Goal: Information Seeking & Learning: Learn about a topic

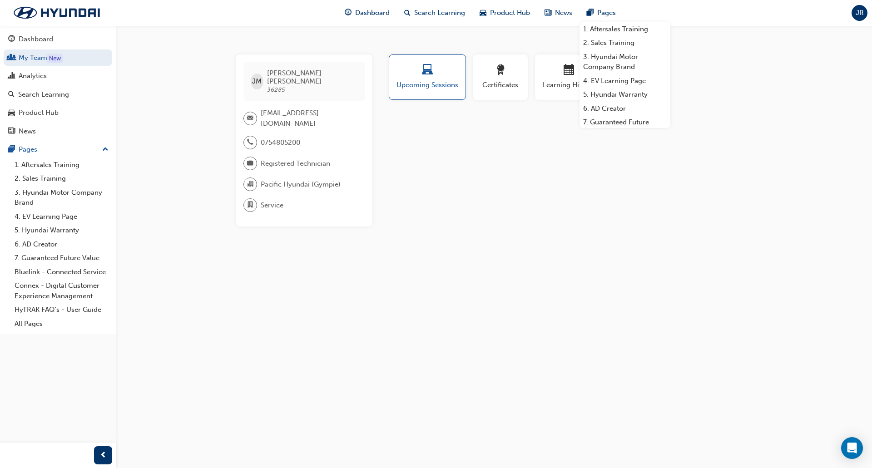
click at [278, 86] on span "36285" at bounding box center [276, 90] width 18 height 8
copy span "36285"
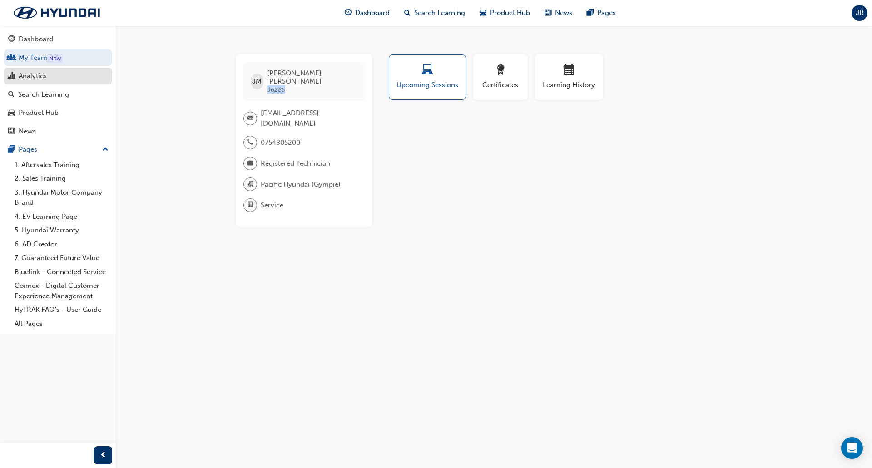
click at [32, 75] on div "Analytics" at bounding box center [33, 76] width 28 height 10
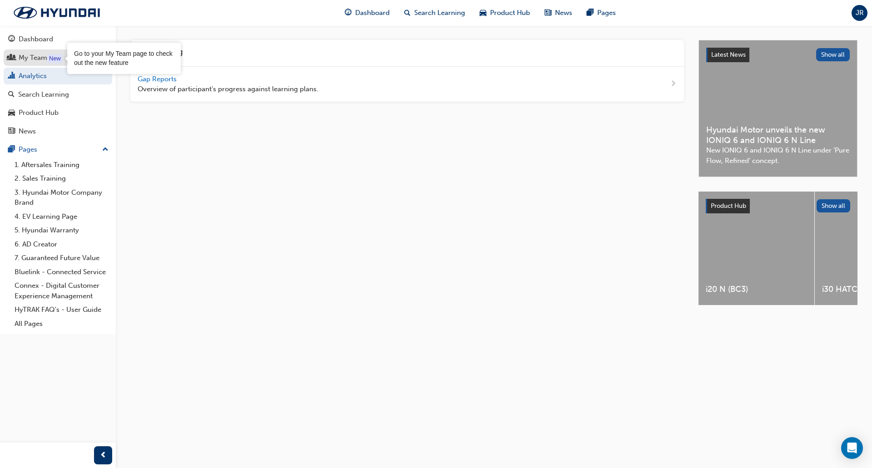
click at [47, 60] on div "New" at bounding box center [54, 58] width 15 height 9
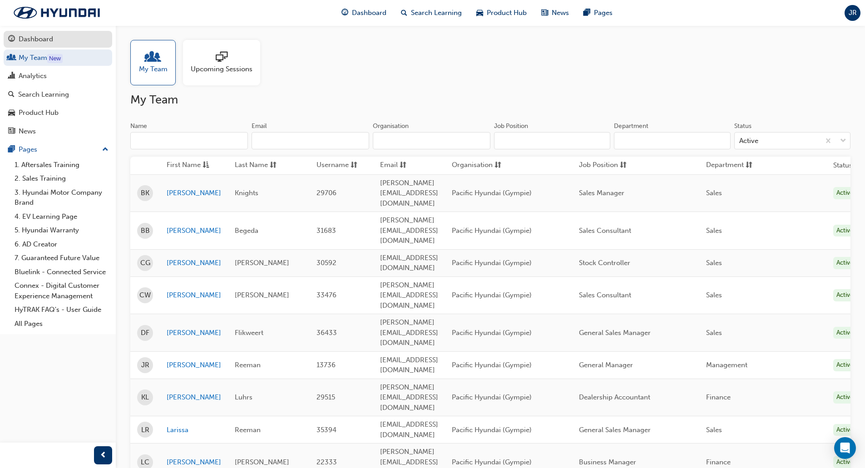
click at [39, 39] on div "Dashboard" at bounding box center [36, 39] width 35 height 10
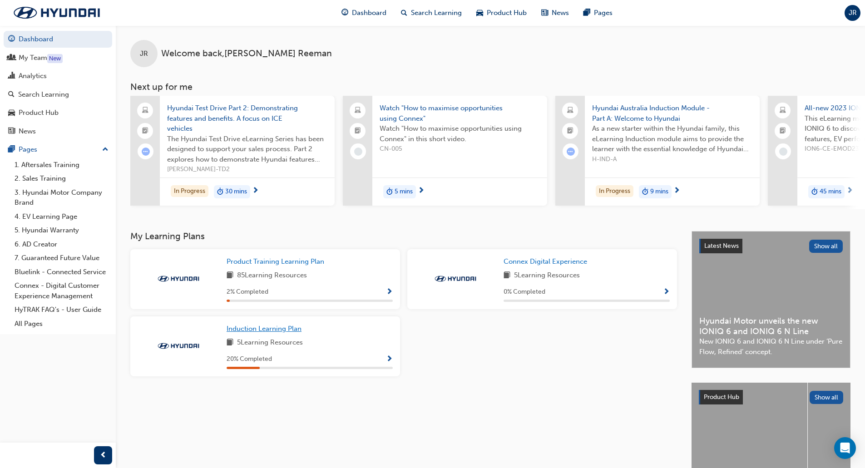
click at [275, 333] on span "Induction Learning Plan" at bounding box center [264, 329] width 75 height 8
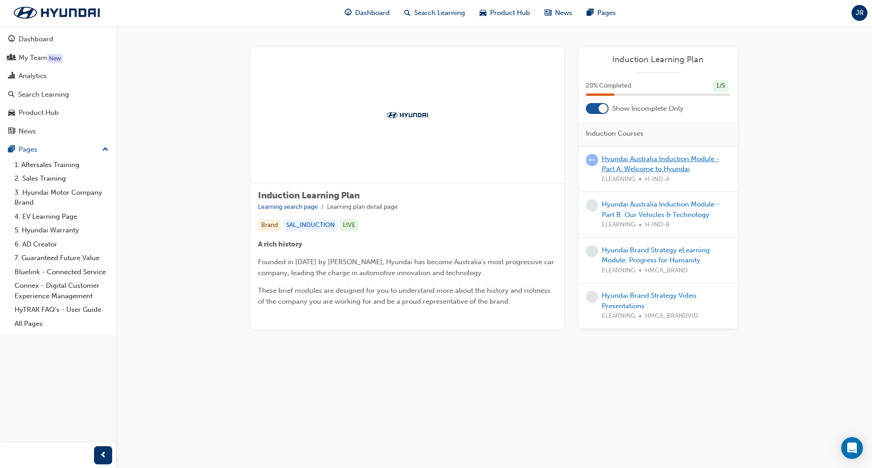
click at [659, 157] on link "Hyundai Australia Induction Module - Part A: Welcome to Hyundai" at bounding box center [660, 164] width 118 height 19
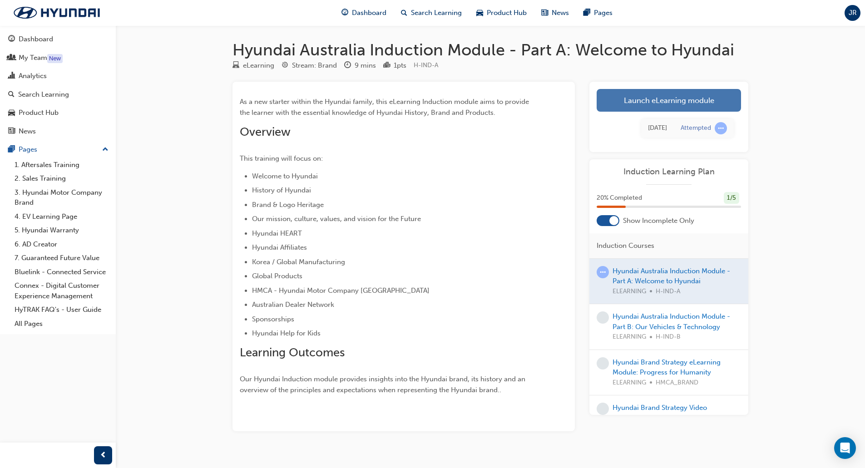
click at [629, 109] on link "Launch eLearning module" at bounding box center [669, 100] width 144 height 23
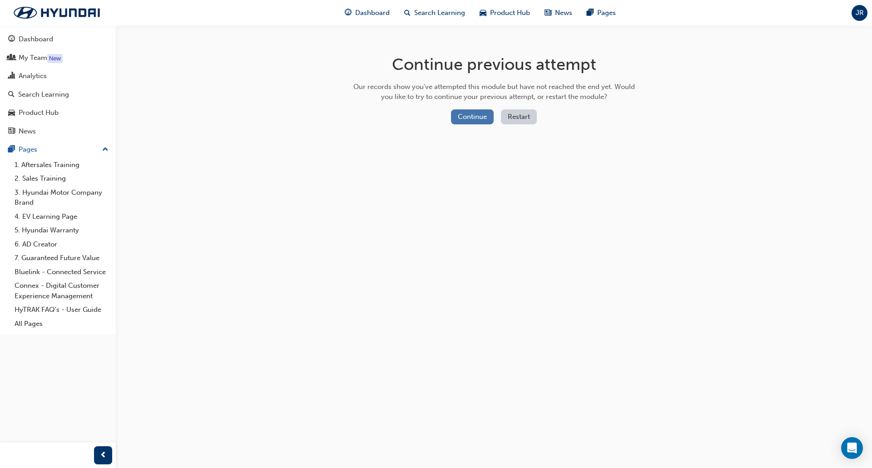
click at [476, 114] on button "Continue" at bounding box center [472, 116] width 43 height 15
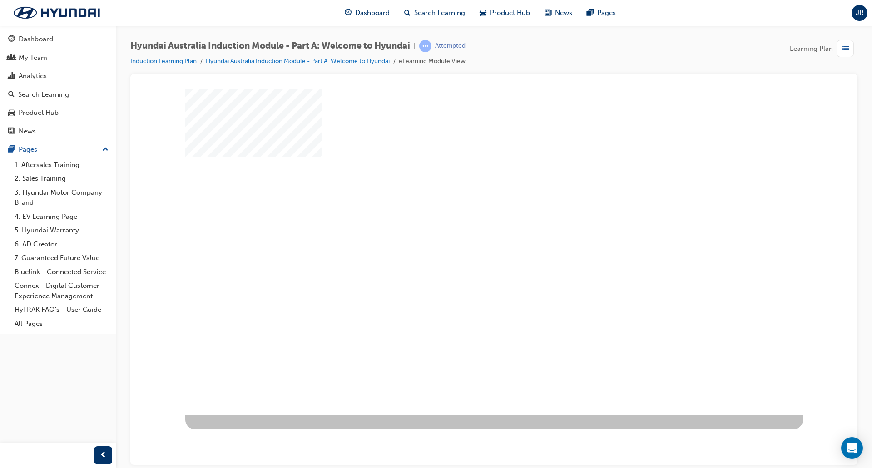
click at [468, 225] on div "play" at bounding box center [468, 225] width 0 height 0
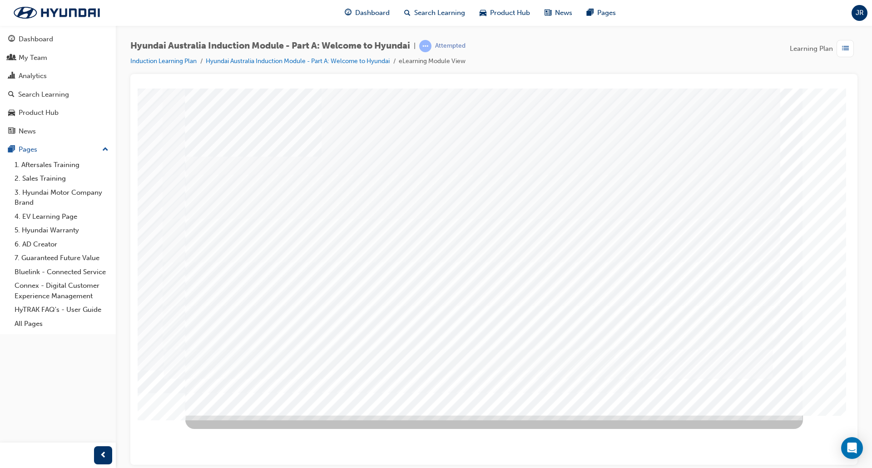
drag, startPoint x: 293, startPoint y: 161, endPoint x: 294, endPoint y: 200, distance: 38.6
drag, startPoint x: 295, startPoint y: 226, endPoint x: 299, endPoint y: 223, distance: 4.8
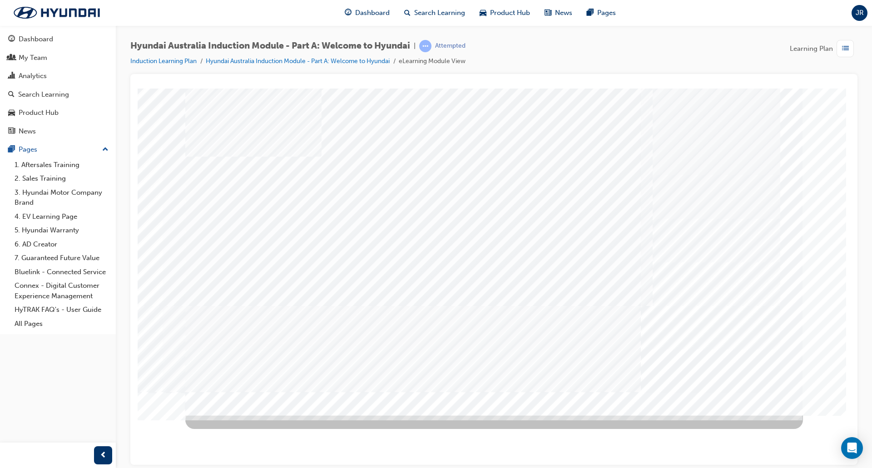
drag, startPoint x: 296, startPoint y: 263, endPoint x: 301, endPoint y: 291, distance: 28.1
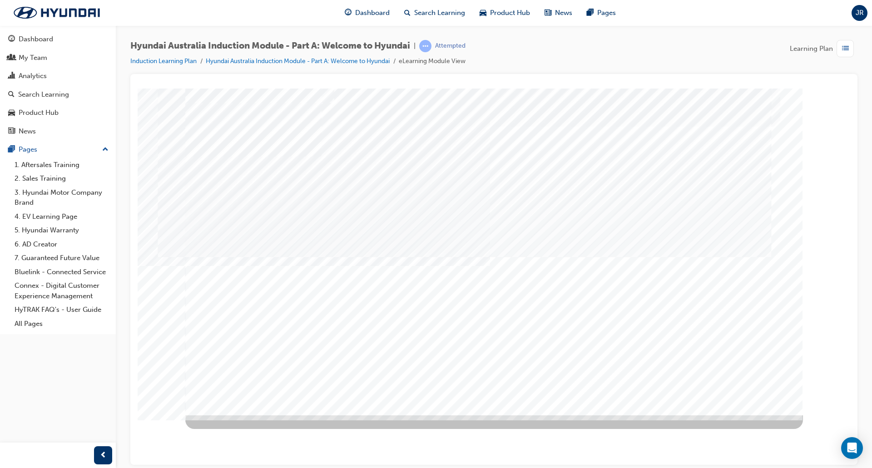
drag, startPoint x: 419, startPoint y: 204, endPoint x: 421, endPoint y: 192, distance: 11.4
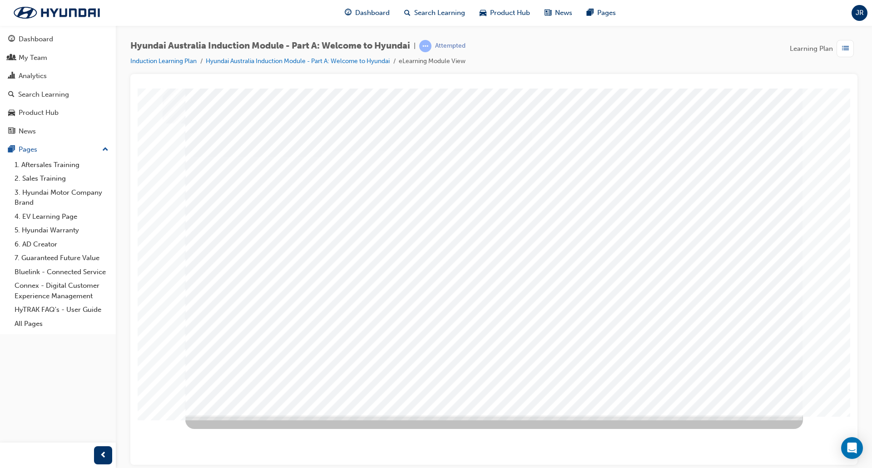
click at [418, 197] on div "HEART" at bounding box center [493, 251] width 617 height 327
drag, startPoint x: 410, startPoint y: 215, endPoint x: 416, endPoint y: 231, distance: 16.9
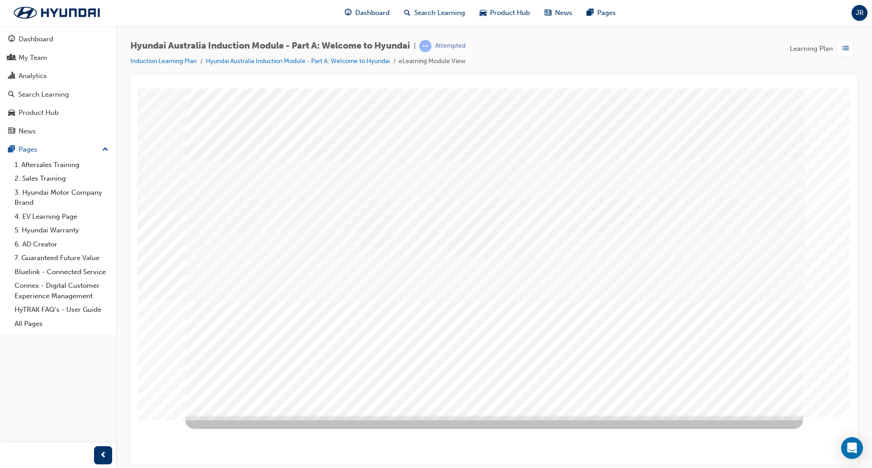
drag, startPoint x: 211, startPoint y: 306, endPoint x: 213, endPoint y: 316, distance: 10.4
drag, startPoint x: 224, startPoint y: 358, endPoint x: 413, endPoint y: 380, distance: 190.2
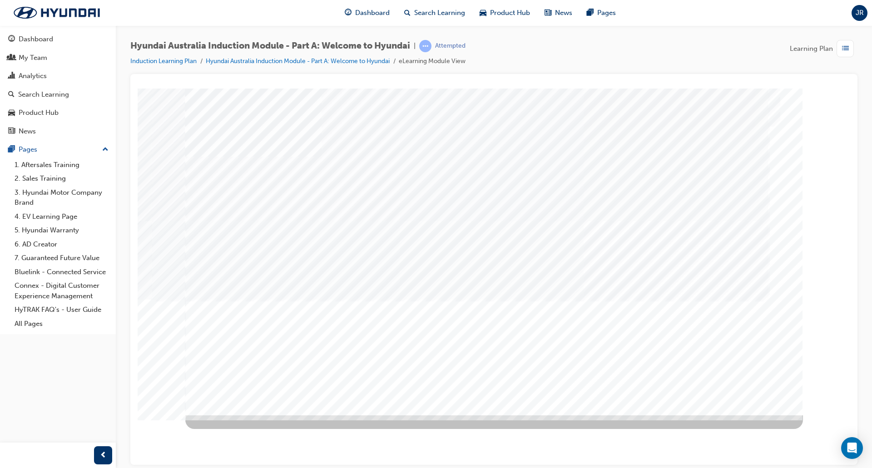
drag, startPoint x: 620, startPoint y: 232, endPoint x: 648, endPoint y: 316, distance: 88.0
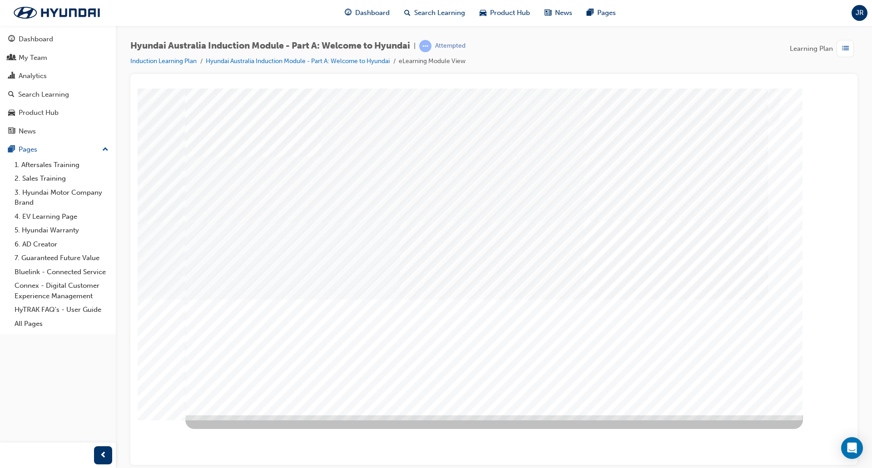
click at [249, 435] on div "Next Trigger this button to go to the next slide" at bounding box center [217, 445] width 64 height 20
drag, startPoint x: 402, startPoint y: 217, endPoint x: 314, endPoint y: 276, distance: 105.6
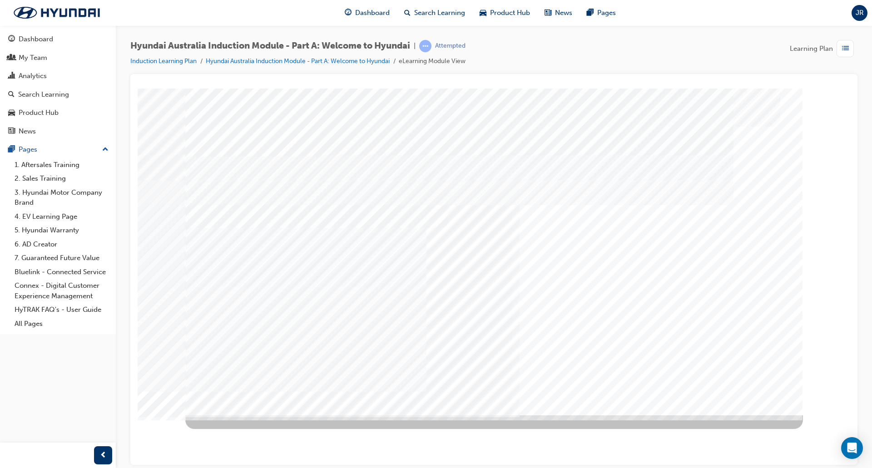
drag, startPoint x: 732, startPoint y: 373, endPoint x: 738, endPoint y: 386, distance: 14.2
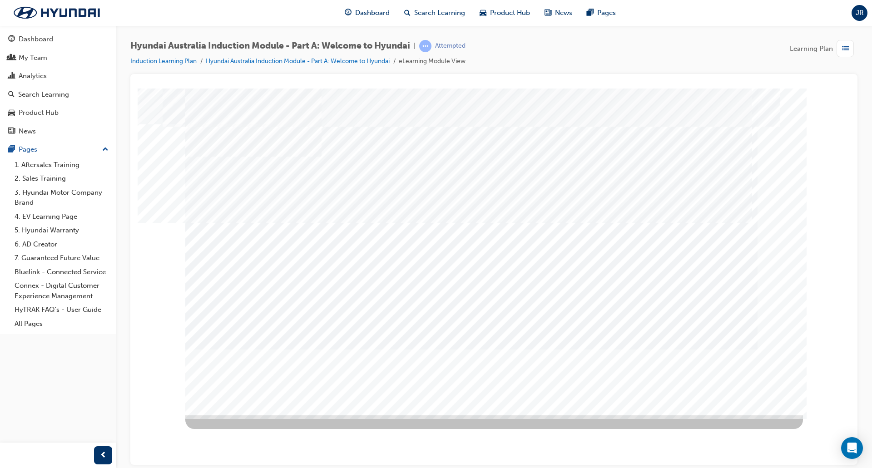
drag, startPoint x: 348, startPoint y: 336, endPoint x: 342, endPoint y: 337, distance: 5.9
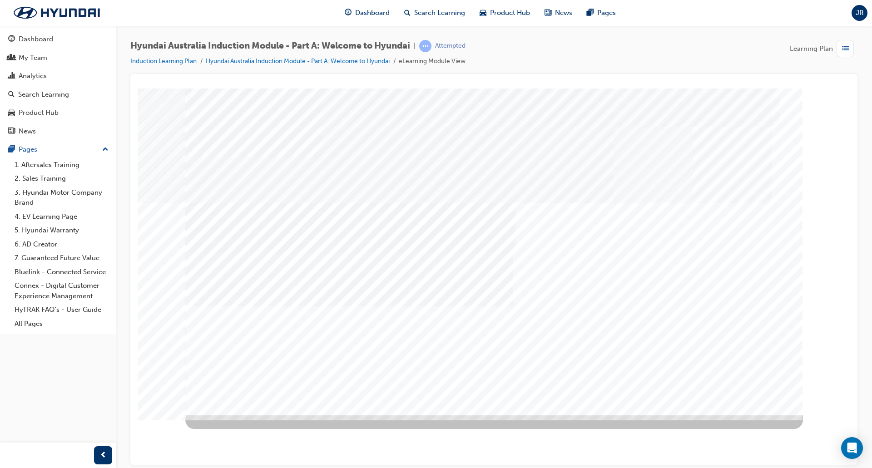
drag, startPoint x: 580, startPoint y: 256, endPoint x: 586, endPoint y: 252, distance: 6.9
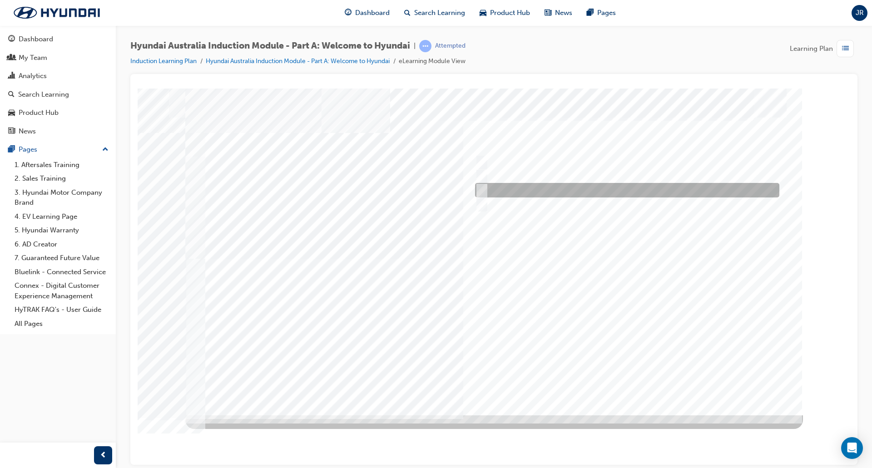
drag, startPoint x: 516, startPoint y: 189, endPoint x: 520, endPoint y: 197, distance: 8.5
click at [516, 189] on div at bounding box center [625, 190] width 304 height 15
radio input "true"
click at [646, 383] on div at bounding box center [493, 251] width 617 height 327
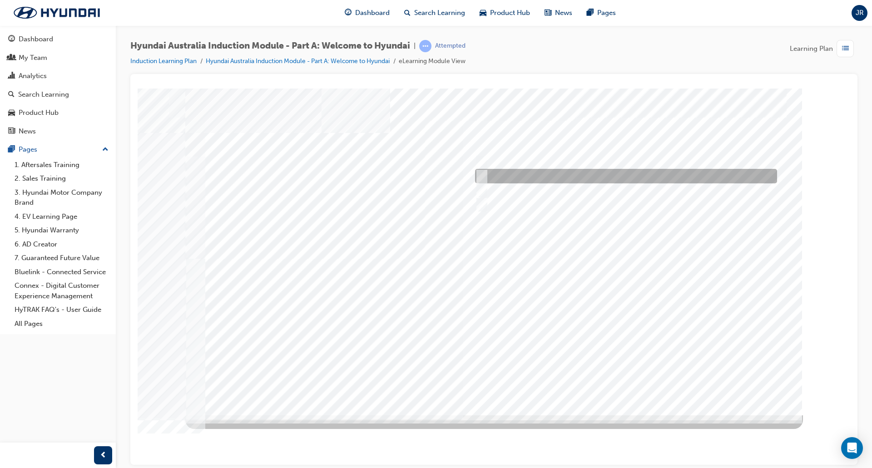
click at [532, 176] on div at bounding box center [624, 176] width 302 height 15
radio input "true"
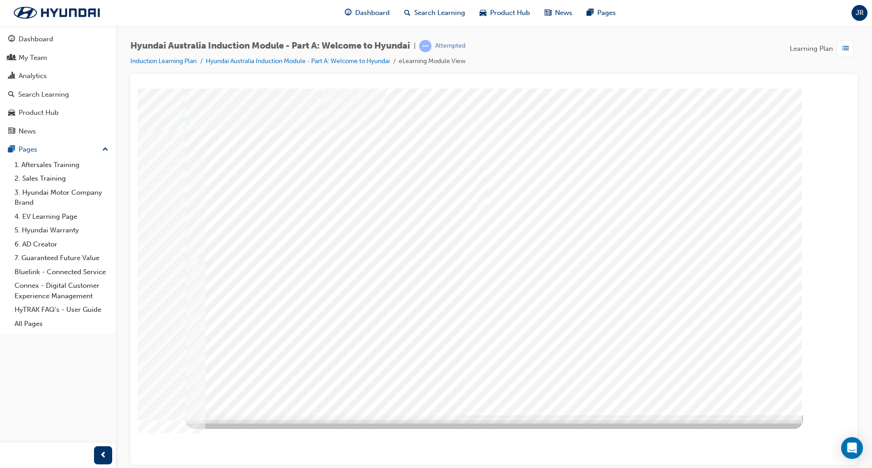
click at [634, 379] on div at bounding box center [493, 251] width 617 height 327
click at [483, 162] on input "A company representative" at bounding box center [479, 162] width 10 height 10
checkbox input "true"
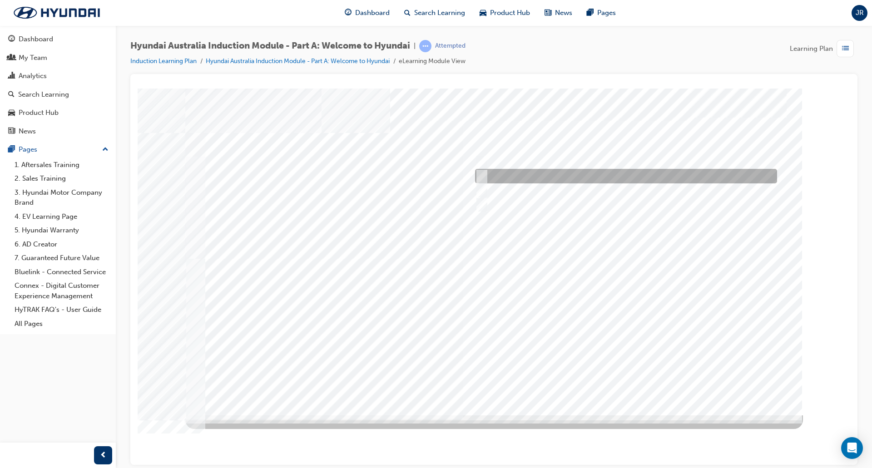
click at [478, 174] on input "A satisfied customer" at bounding box center [479, 176] width 10 height 10
checkbox input "true"
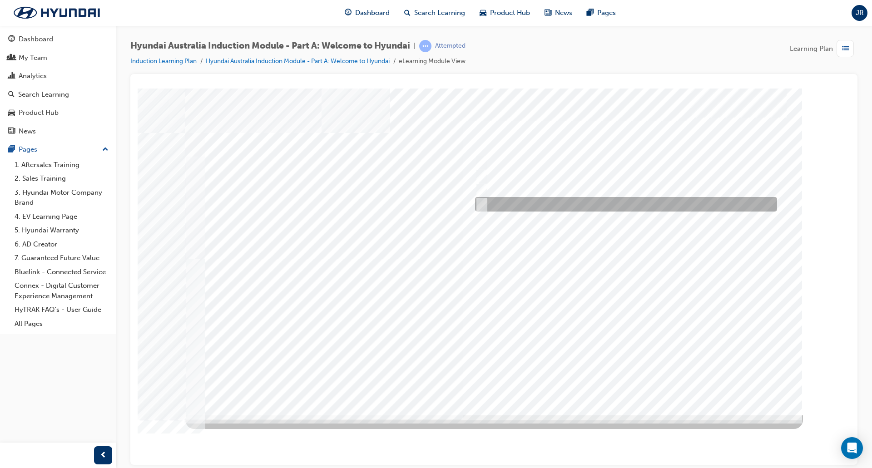
click at [479, 204] on input "Global expansion" at bounding box center [479, 204] width 10 height 10
checkbox input "true"
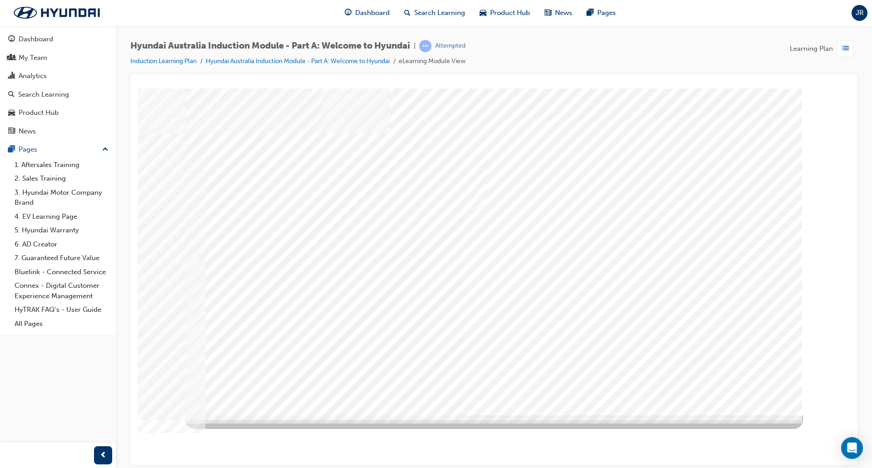
click at [628, 385] on div at bounding box center [493, 251] width 617 height 327
click at [482, 186] on input "Carlton Football Club" at bounding box center [479, 190] width 10 height 10
checkbox input "true"
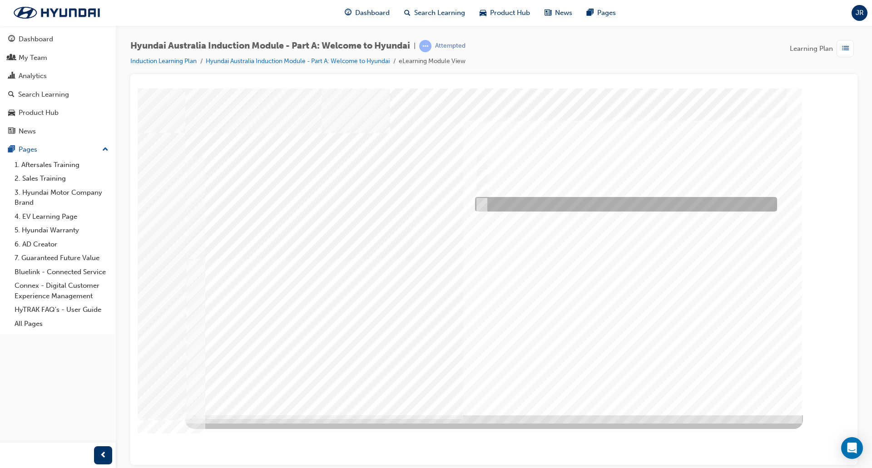
click at [482, 204] on input "Surfing Australia" at bounding box center [479, 204] width 10 height 10
checkbox input "true"
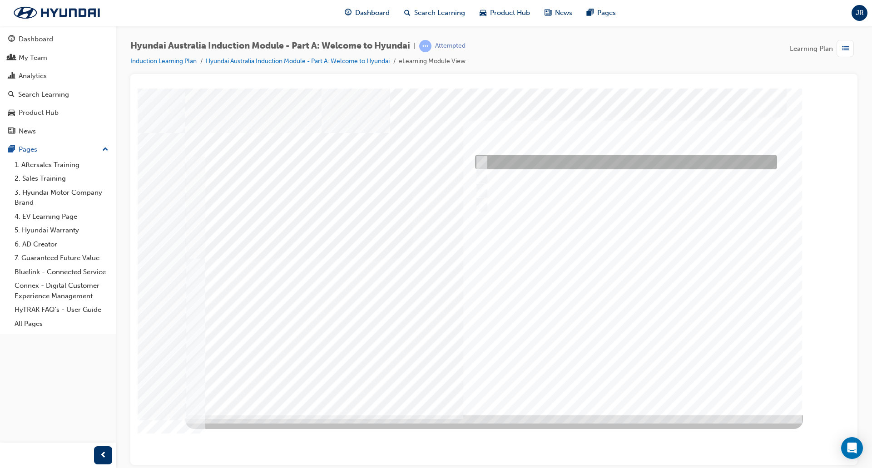
click at [480, 159] on input "Brisbane Lions Football Club" at bounding box center [479, 162] width 10 height 10
checkbox input "true"
click at [637, 389] on div at bounding box center [493, 251] width 617 height 327
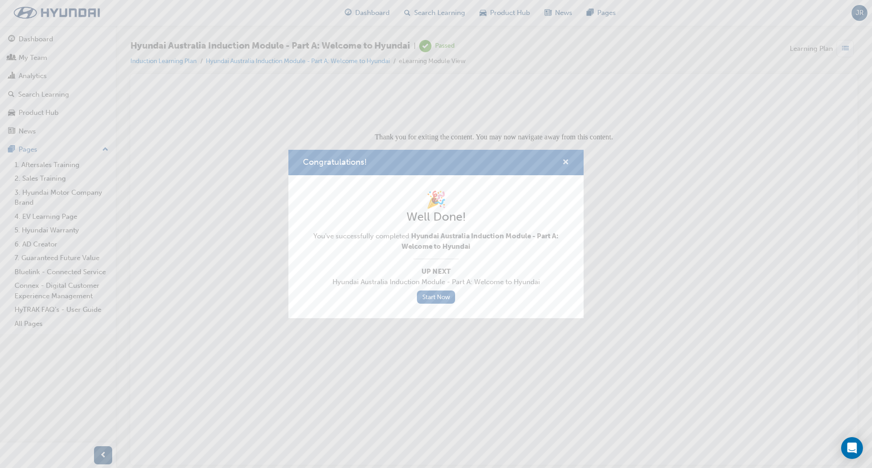
click at [565, 159] on span "cross-icon" at bounding box center [565, 163] width 7 height 8
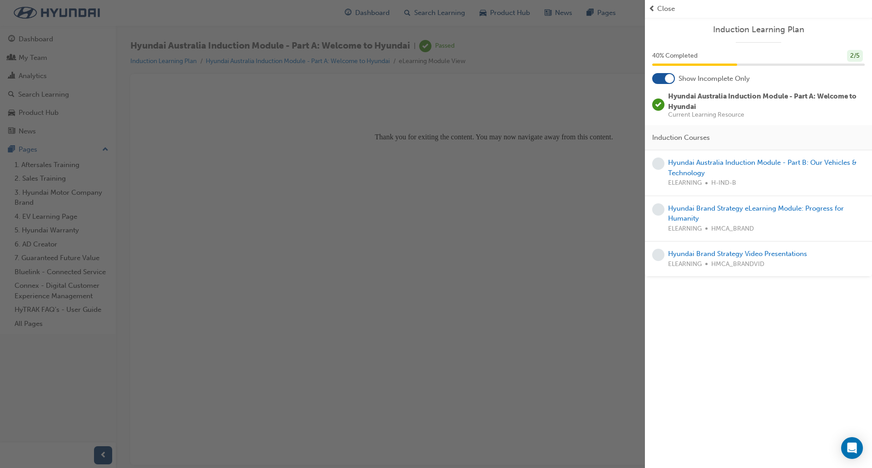
click at [652, 10] on span "prev-icon" at bounding box center [651, 9] width 7 height 10
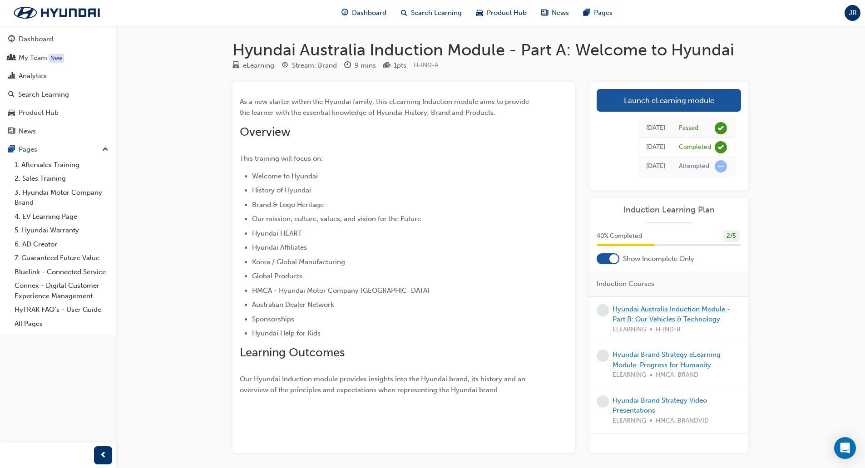
click at [674, 305] on link "Hyundai Australia Induction Module - Part B: Our Vehicles & Technology" at bounding box center [671, 314] width 118 height 19
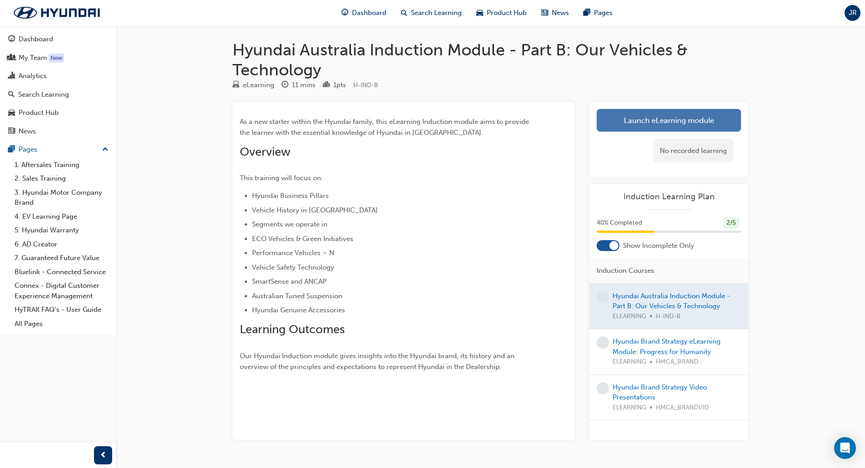
click at [685, 127] on link "Launch eLearning module" at bounding box center [669, 120] width 144 height 23
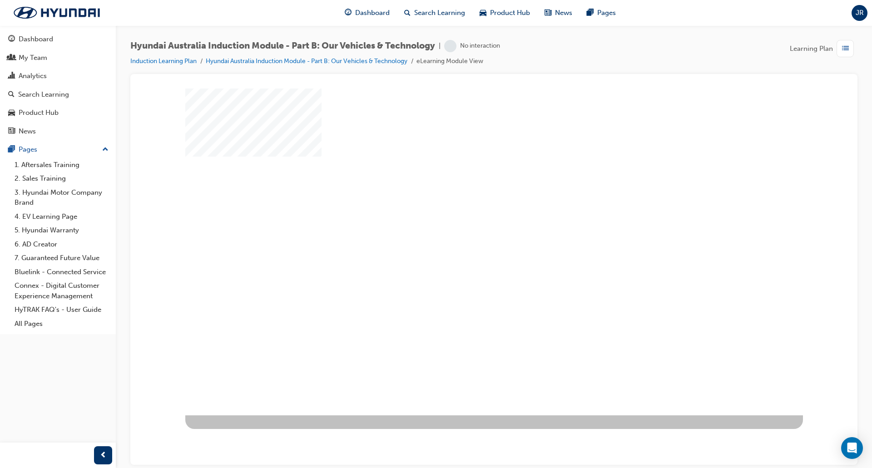
click at [468, 225] on div "play" at bounding box center [468, 225] width 0 height 0
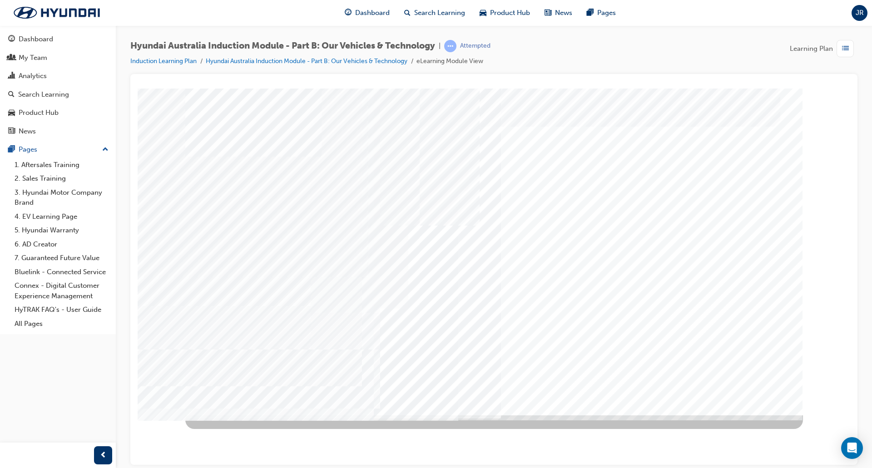
drag, startPoint x: 597, startPoint y: 219, endPoint x: 614, endPoint y: 275, distance: 58.6
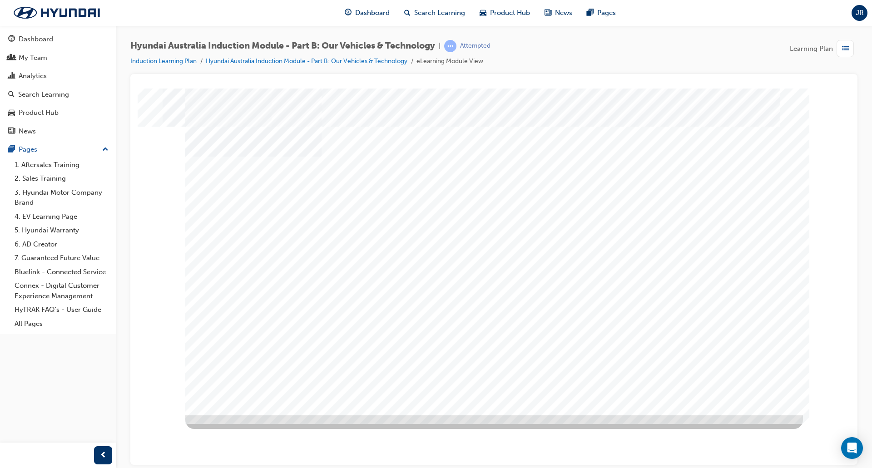
drag, startPoint x: 343, startPoint y: 317, endPoint x: 425, endPoint y: 315, distance: 82.2
drag, startPoint x: 438, startPoint y: 314, endPoint x: 448, endPoint y: 317, distance: 10.4
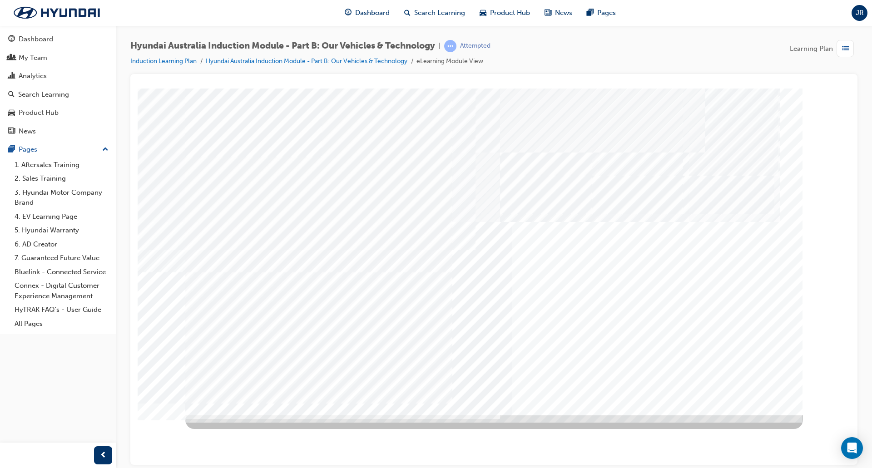
drag, startPoint x: 714, startPoint y: 367, endPoint x: 577, endPoint y: 355, distance: 137.1
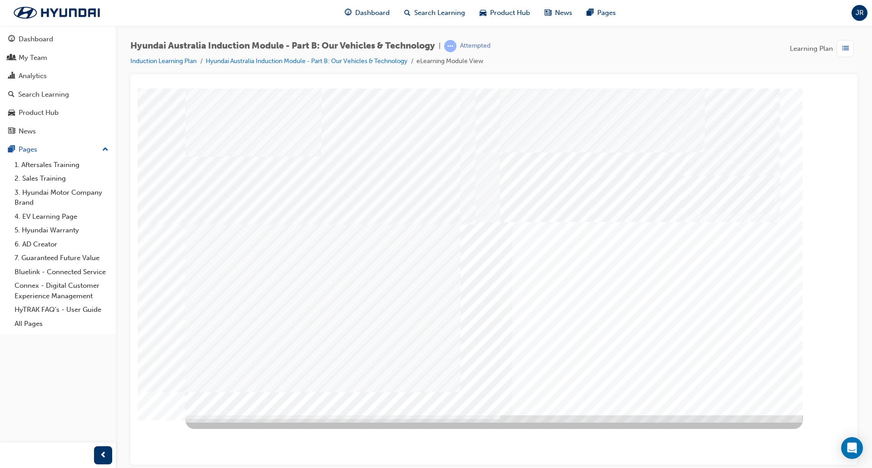
drag, startPoint x: 308, startPoint y: 347, endPoint x: 335, endPoint y: 363, distance: 31.4
click at [315, 352] on div "Performance Vehicles 2" at bounding box center [493, 251] width 617 height 327
drag, startPoint x: 343, startPoint y: 361, endPoint x: 400, endPoint y: 360, distance: 57.7
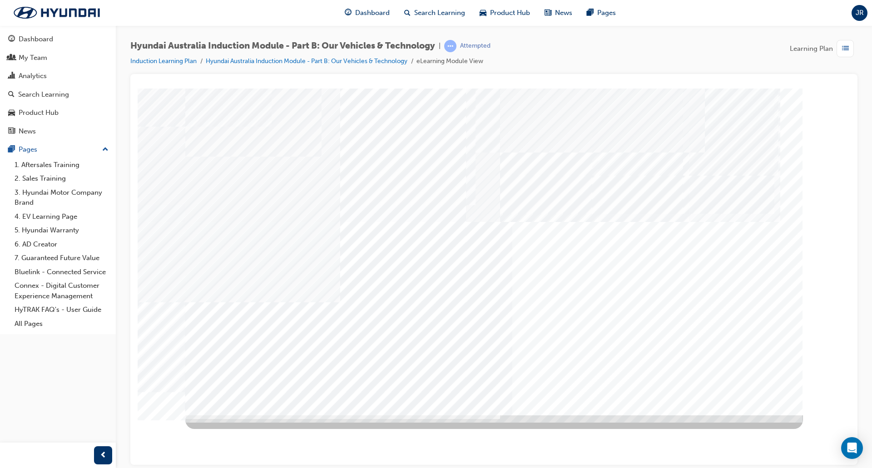
drag, startPoint x: 606, startPoint y: 176, endPoint x: 584, endPoint y: 220, distance: 49.1
drag, startPoint x: 370, startPoint y: 279, endPoint x: 544, endPoint y: 309, distance: 177.4
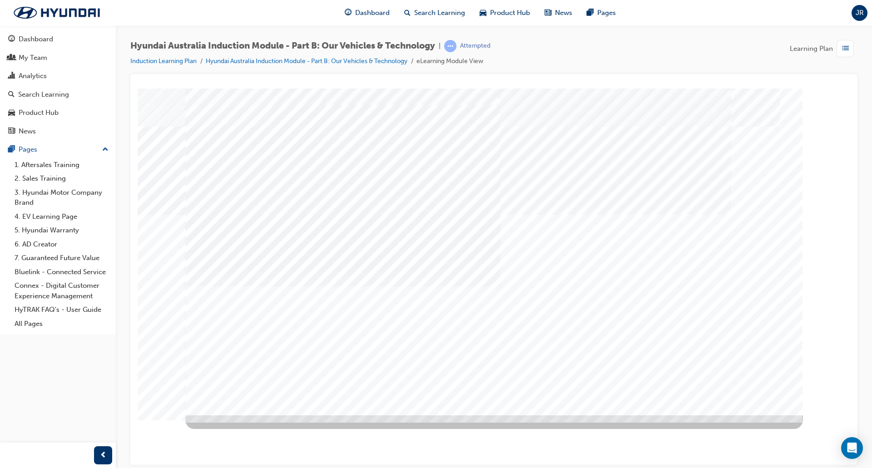
click at [494, 301] on div "N Line" at bounding box center [493, 251] width 617 height 327
drag, startPoint x: 783, startPoint y: 400, endPoint x: 772, endPoint y: 391, distance: 14.2
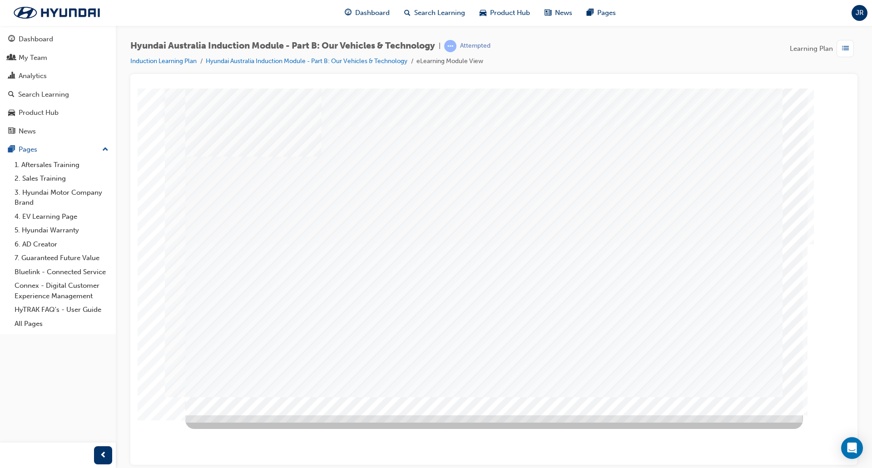
drag, startPoint x: 364, startPoint y: 285, endPoint x: 385, endPoint y: 251, distance: 39.3
drag, startPoint x: 393, startPoint y: 160, endPoint x: 468, endPoint y: 267, distance: 130.4
drag, startPoint x: 254, startPoint y: 263, endPoint x: 281, endPoint y: 295, distance: 41.6
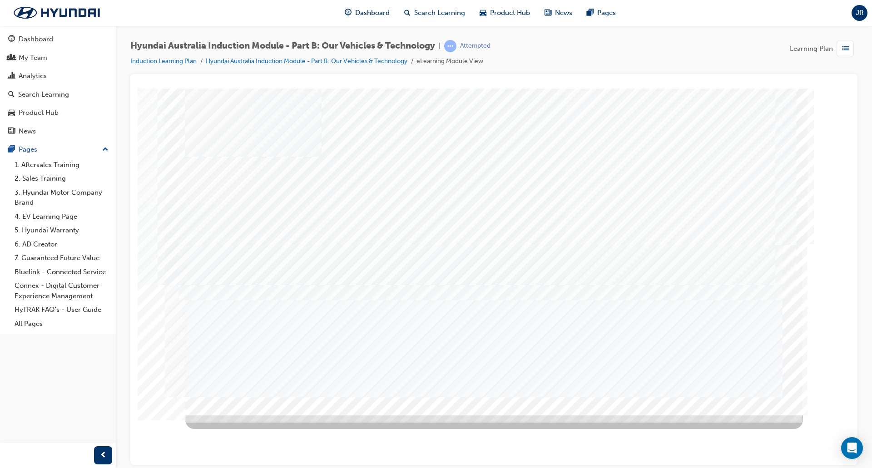
drag, startPoint x: 283, startPoint y: 298, endPoint x: 452, endPoint y: 286, distance: 169.8
drag, startPoint x: 499, startPoint y: 278, endPoint x: 579, endPoint y: 286, distance: 80.7
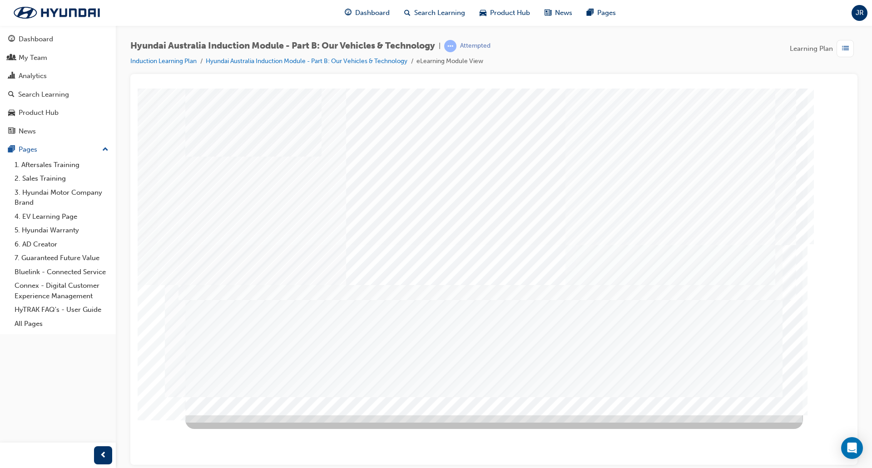
drag, startPoint x: 724, startPoint y: 335, endPoint x: 729, endPoint y: 340, distance: 7.4
drag, startPoint x: 736, startPoint y: 381, endPoint x: 741, endPoint y: 384, distance: 6.1
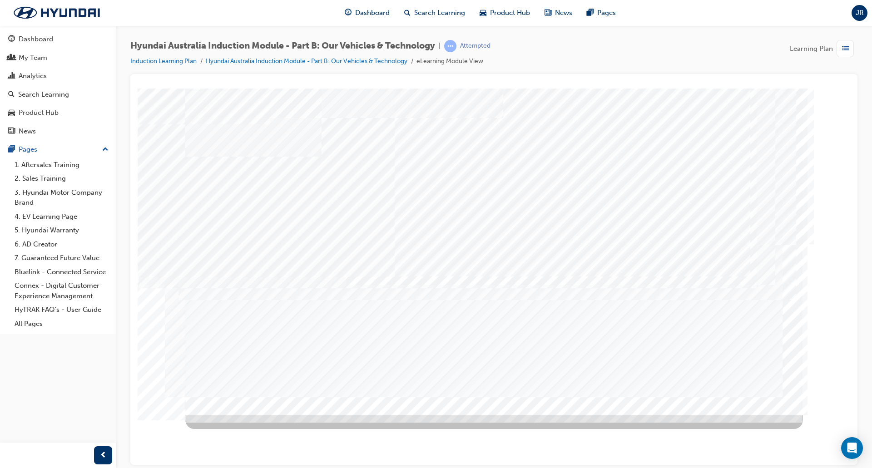
drag, startPoint x: 288, startPoint y: 220, endPoint x: 439, endPoint y: 219, distance: 151.2
drag, startPoint x: 554, startPoint y: 219, endPoint x: 647, endPoint y: 220, distance: 93.5
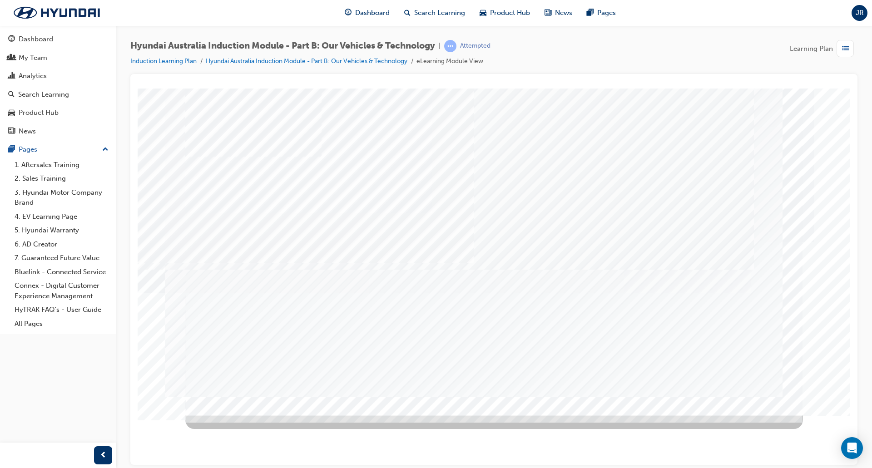
drag, startPoint x: 675, startPoint y: 220, endPoint x: 636, endPoint y: 229, distance: 39.6
drag, startPoint x: 444, startPoint y: 225, endPoint x: 455, endPoint y: 226, distance: 11.4
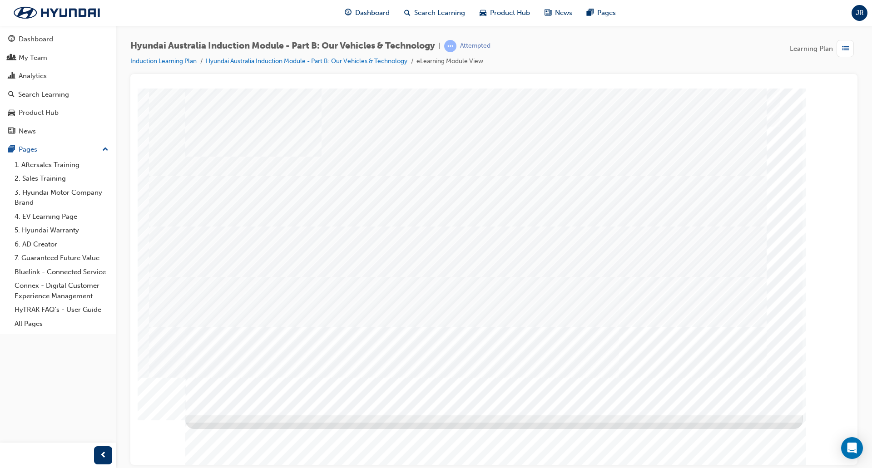
drag, startPoint x: 296, startPoint y: 124, endPoint x: 297, endPoint y: 148, distance: 23.2
click at [296, 129] on div "General Safety" at bounding box center [493, 251] width 617 height 327
drag, startPoint x: 300, startPoint y: 175, endPoint x: 306, endPoint y: 203, distance: 28.3
click at [301, 188] on div "General Safety" at bounding box center [493, 251] width 617 height 327
drag, startPoint x: 309, startPoint y: 196, endPoint x: 309, endPoint y: 234, distance: 37.7
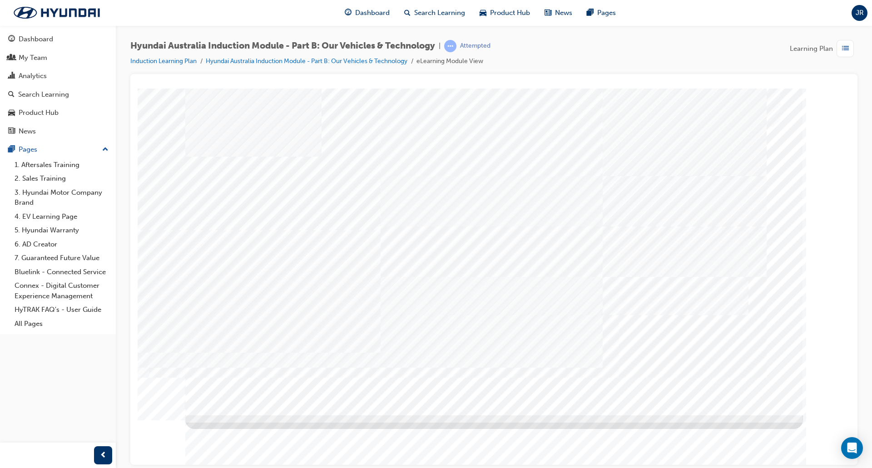
drag, startPoint x: 309, startPoint y: 238, endPoint x: 317, endPoint y: 274, distance: 36.7
drag, startPoint x: 322, startPoint y: 298, endPoint x: 325, endPoint y: 306, distance: 8.1
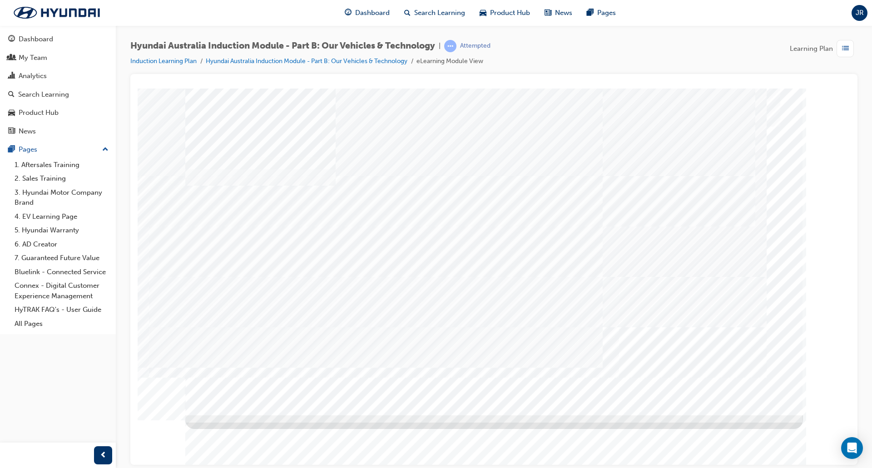
drag, startPoint x: 337, startPoint y: 348, endPoint x: 405, endPoint y: 350, distance: 68.6
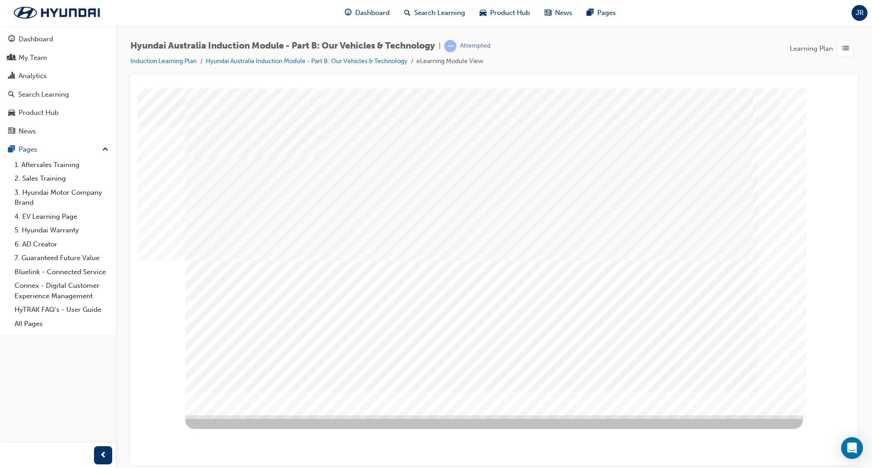
drag, startPoint x: 275, startPoint y: 343, endPoint x: 312, endPoint y: 306, distance: 52.6
drag, startPoint x: 313, startPoint y: 304, endPoint x: 335, endPoint y: 337, distance: 39.4
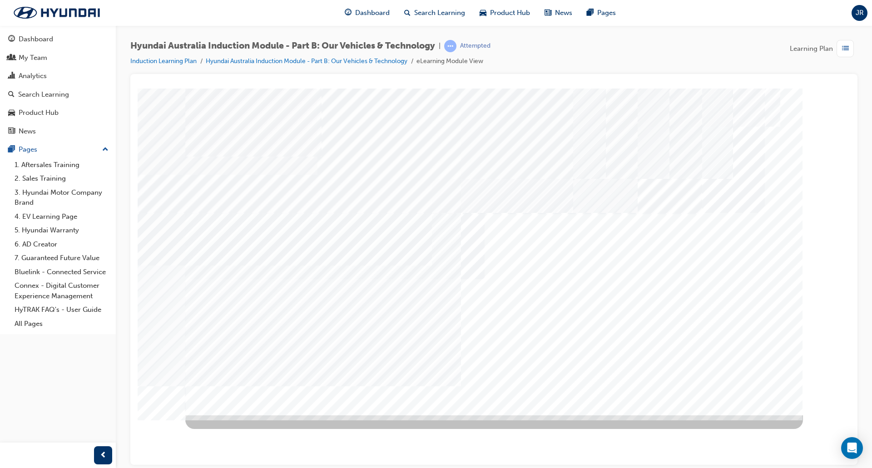
drag, startPoint x: 340, startPoint y: 341, endPoint x: 357, endPoint y: 322, distance: 25.1
drag, startPoint x: 374, startPoint y: 312, endPoint x: 384, endPoint y: 320, distance: 12.9
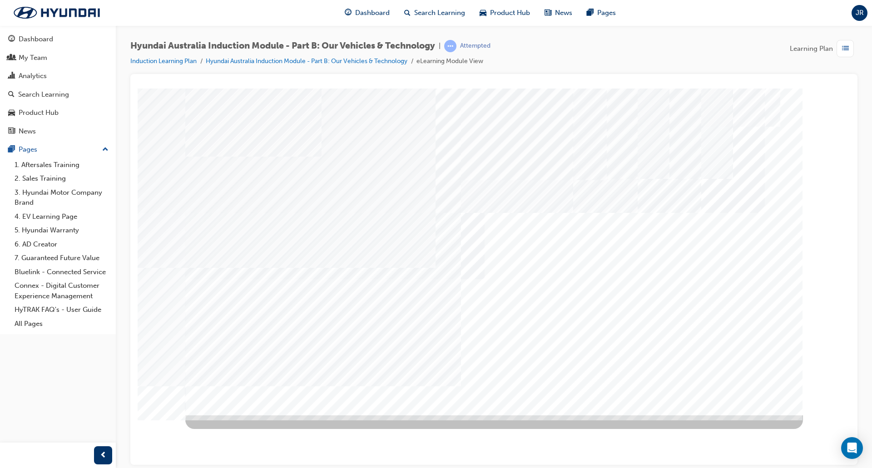
drag, startPoint x: 401, startPoint y: 338, endPoint x: 425, endPoint y: 325, distance: 27.2
drag
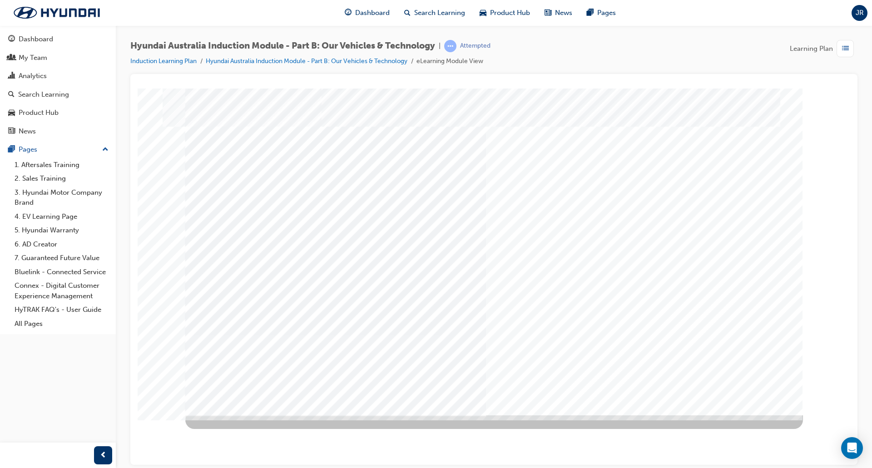
click at [458, 291] on div "ANCAP" at bounding box center [493, 251] width 617 height 327
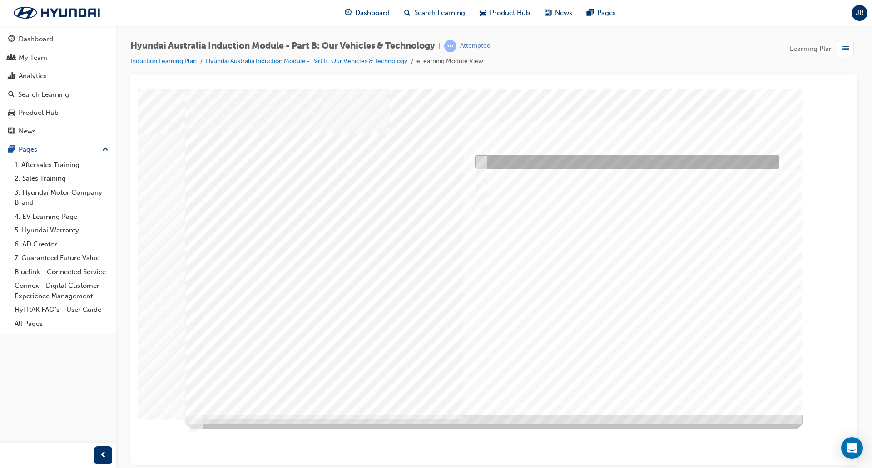
click at [478, 165] on input "Performance" at bounding box center [479, 162] width 10 height 10
checkbox input "true"
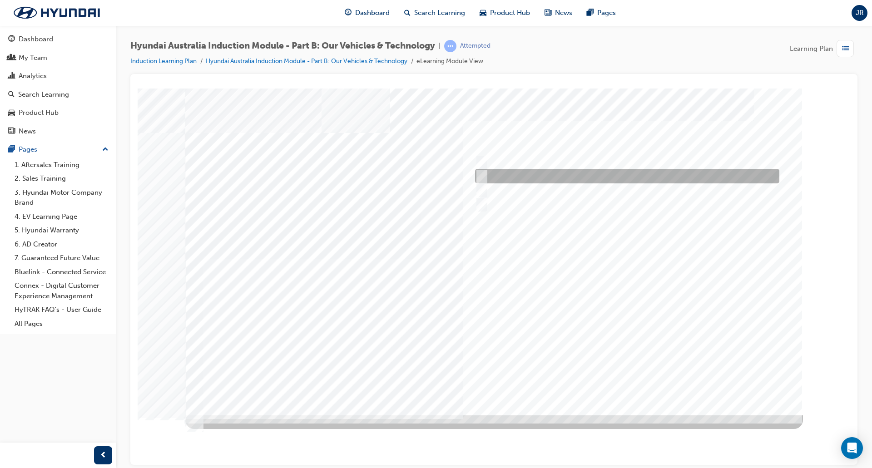
click at [478, 174] on input "Electrification" at bounding box center [479, 176] width 10 height 10
checkbox input "true"
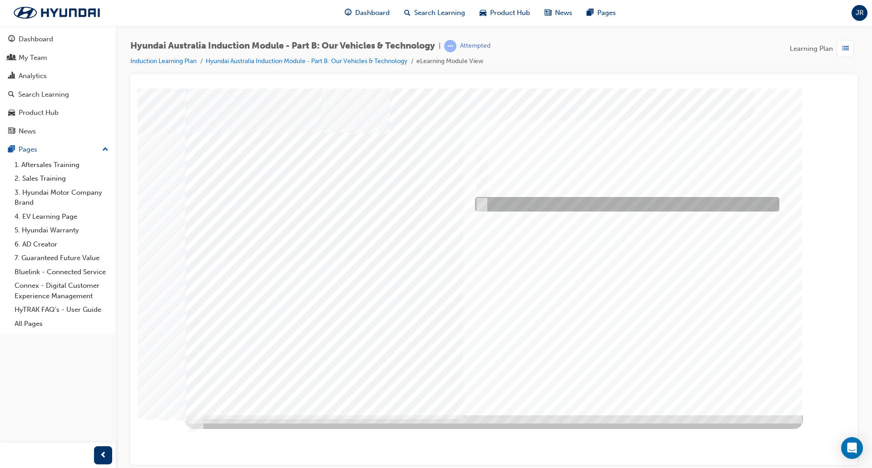
click at [482, 198] on div at bounding box center [625, 204] width 304 height 15
checkbox input "true"
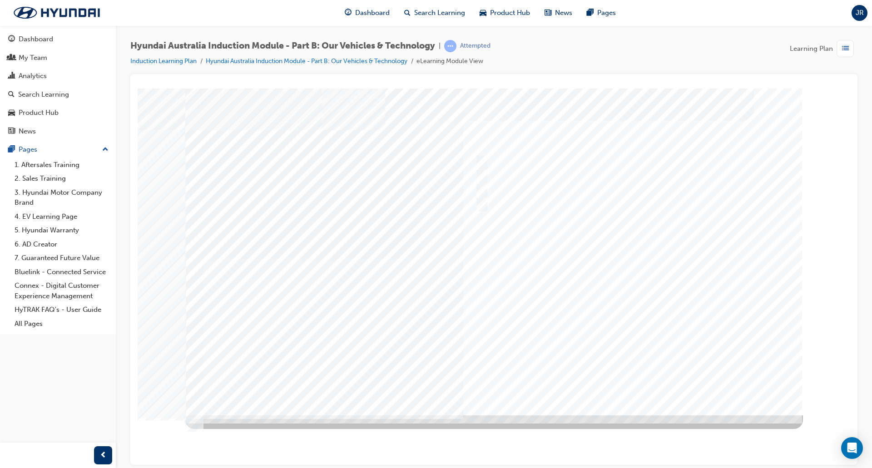
click at [648, 382] on div at bounding box center [493, 251] width 617 height 327
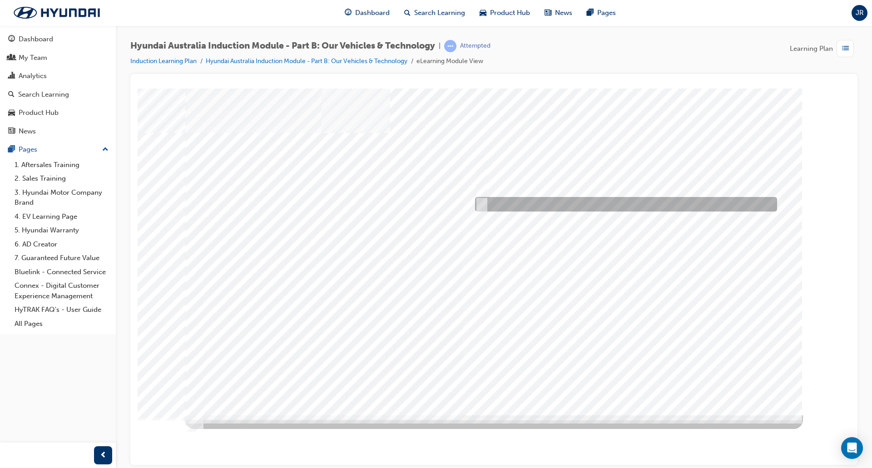
click at [486, 204] on div at bounding box center [624, 204] width 302 height 15
radio input "true"
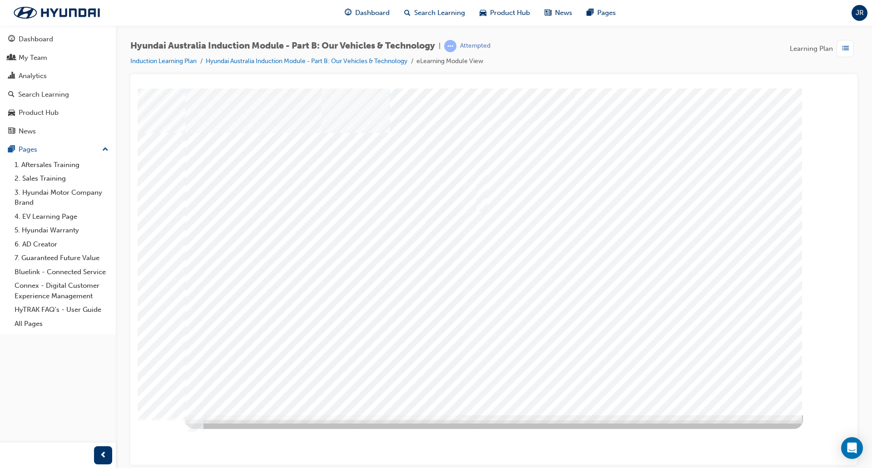
click at [624, 379] on div at bounding box center [493, 251] width 617 height 327
click at [488, 162] on div at bounding box center [624, 162] width 302 height 15
checkbox input "true"
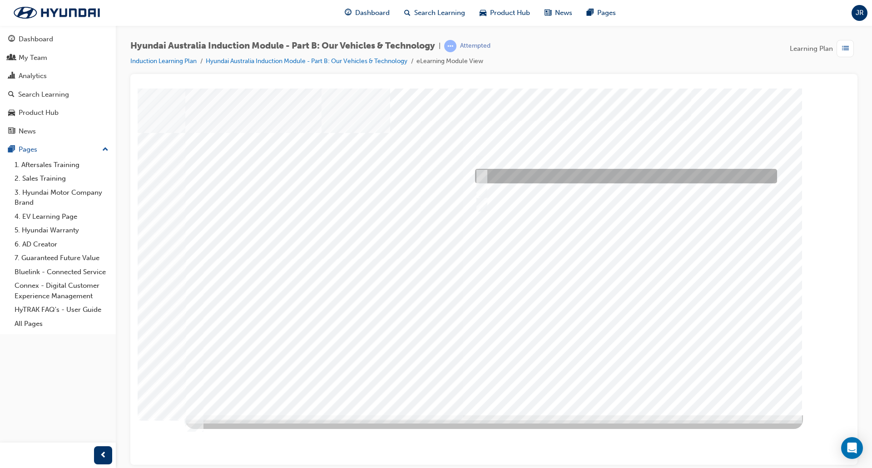
click at [483, 171] on div at bounding box center [624, 176] width 302 height 15
checkbox input "true"
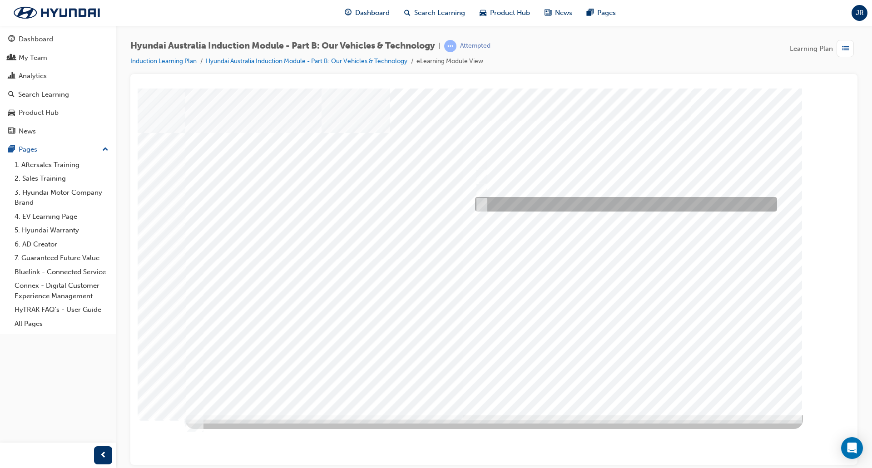
drag, startPoint x: 486, startPoint y: 205, endPoint x: 486, endPoint y: 187, distance: 17.7
click at [486, 205] on div at bounding box center [624, 204] width 302 height 15
checkbox input "true"
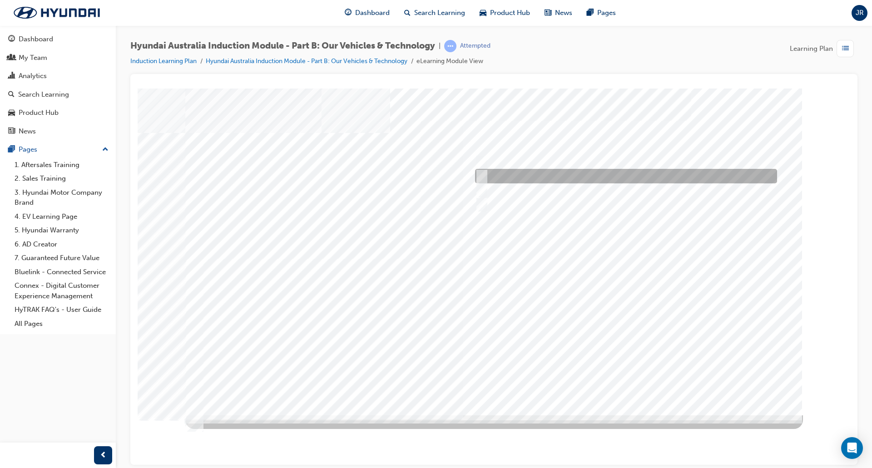
click at [483, 172] on input "It’s play time" at bounding box center [479, 176] width 10 height 10
checkbox input "false"
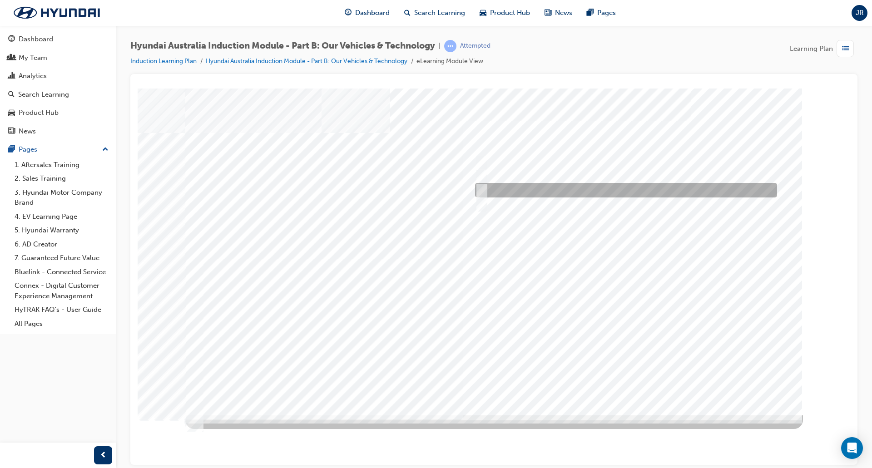
click at [483, 189] on input "Road to racetrack" at bounding box center [479, 190] width 10 height 10
checkbox input "true"
click at [624, 380] on div at bounding box center [493, 251] width 617 height 327
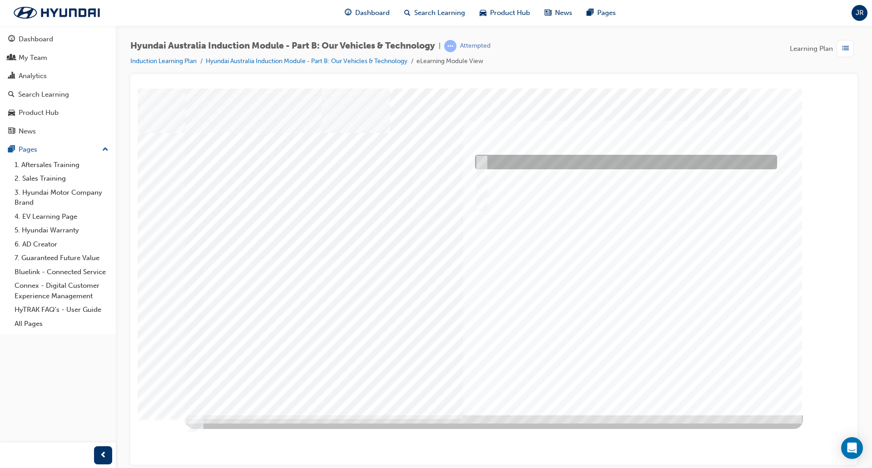
drag, startPoint x: 476, startPoint y: 155, endPoint x: 477, endPoint y: 168, distance: 12.3
click at [475, 157] on div at bounding box center [624, 162] width 302 height 15
checkbox input "true"
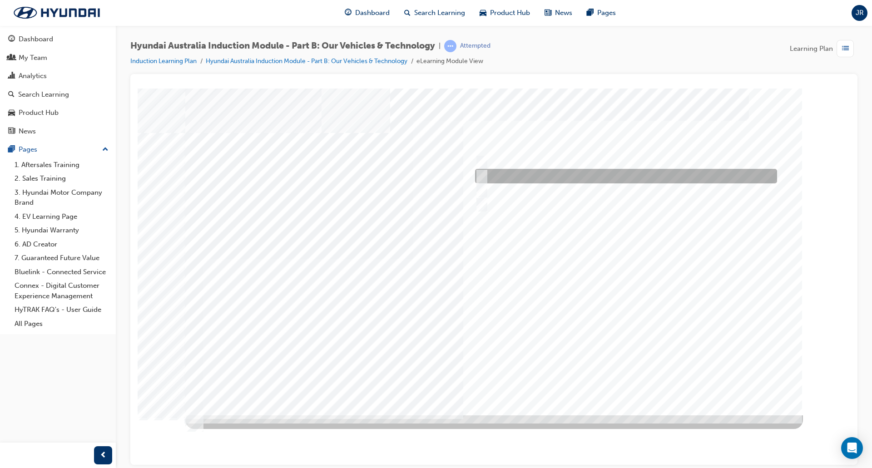
drag, startPoint x: 481, startPoint y: 173, endPoint x: 483, endPoint y: 192, distance: 18.2
click at [482, 179] on input "Hybrid" at bounding box center [479, 176] width 10 height 10
checkbox input "true"
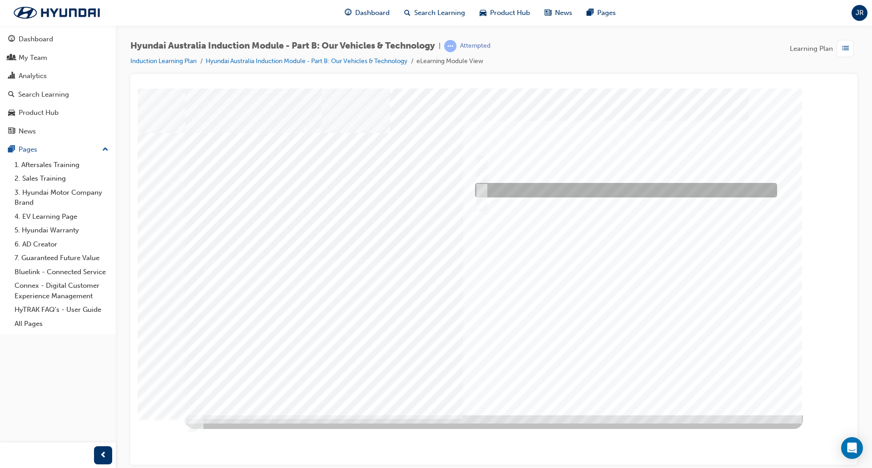
drag, startPoint x: 483, startPoint y: 193, endPoint x: 483, endPoint y: 209, distance: 16.3
click at [483, 199] on div "Quiz_Q_5" at bounding box center [493, 251] width 617 height 327
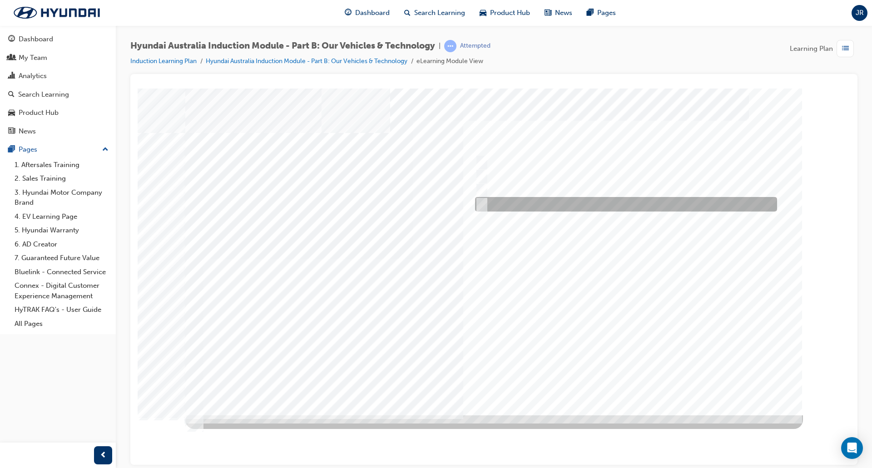
click at [482, 202] on input "Hydrogen Fuel Cell" at bounding box center [479, 204] width 10 height 10
checkbox input "true"
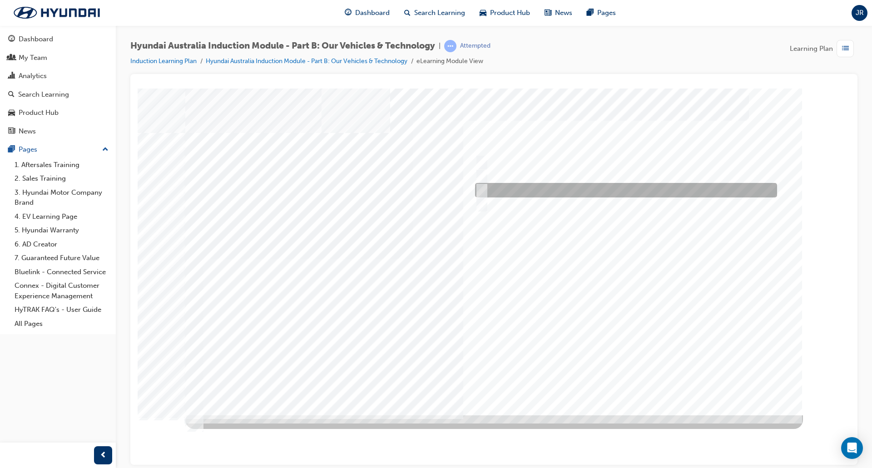
click at [482, 190] on input "Plug-in Hybrid" at bounding box center [479, 190] width 10 height 10
checkbox input "true"
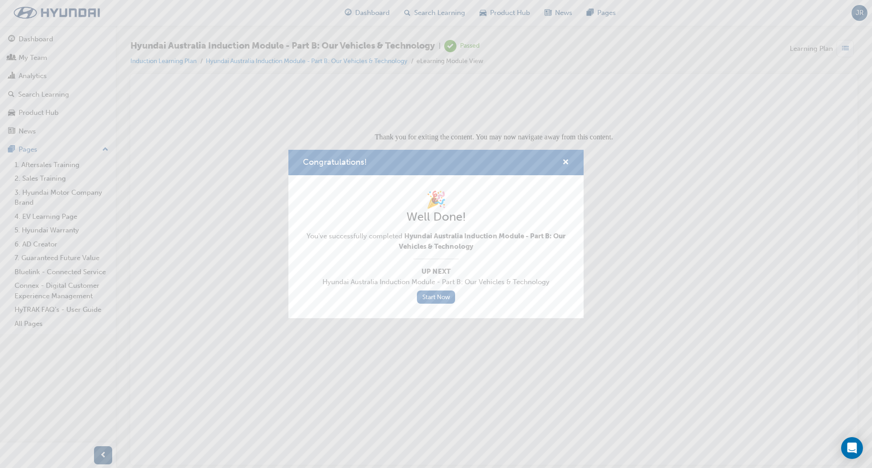
click at [561, 162] on div "Congratulations!" at bounding box center [562, 162] width 14 height 11
click at [565, 161] on span "cross-icon" at bounding box center [565, 163] width 7 height 8
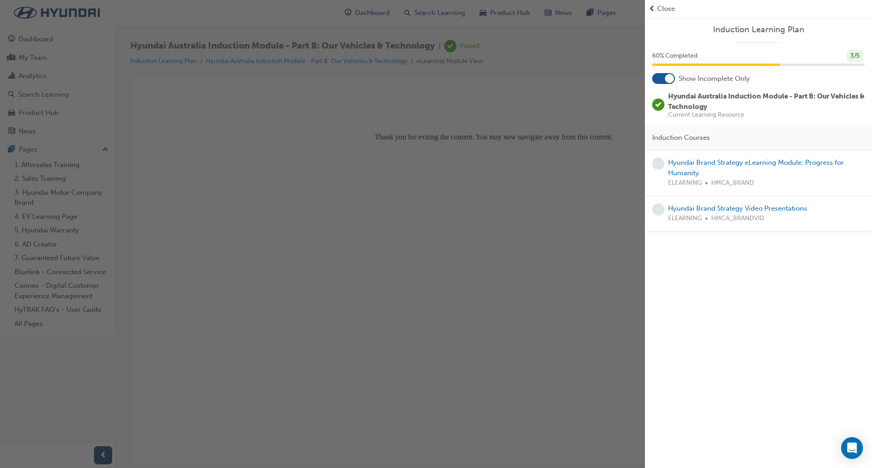
click at [692, 167] on div "Hyundai Brand Strategy eLearning Module: Progress for Humanity ELEARNING HMCA_B…" at bounding box center [766, 173] width 197 height 31
click at [688, 162] on link "Hyundai Brand Strategy eLearning Module: Progress for Humanity" at bounding box center [756, 167] width 176 height 19
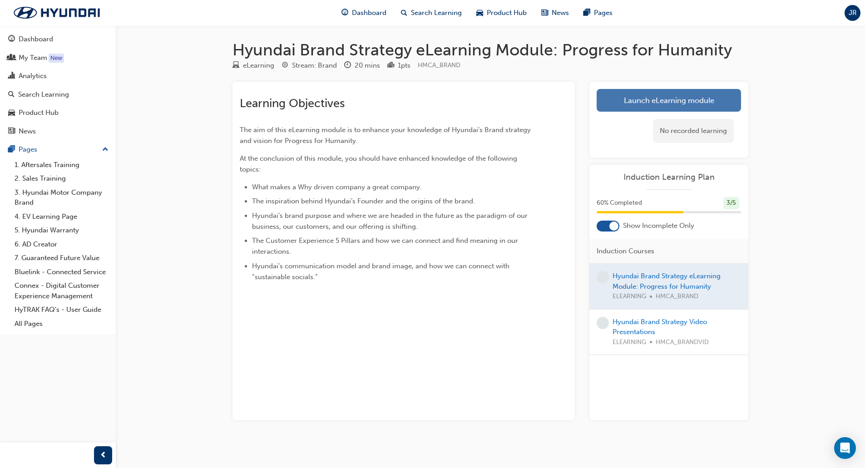
click at [652, 108] on link "Launch eLearning module" at bounding box center [669, 100] width 144 height 23
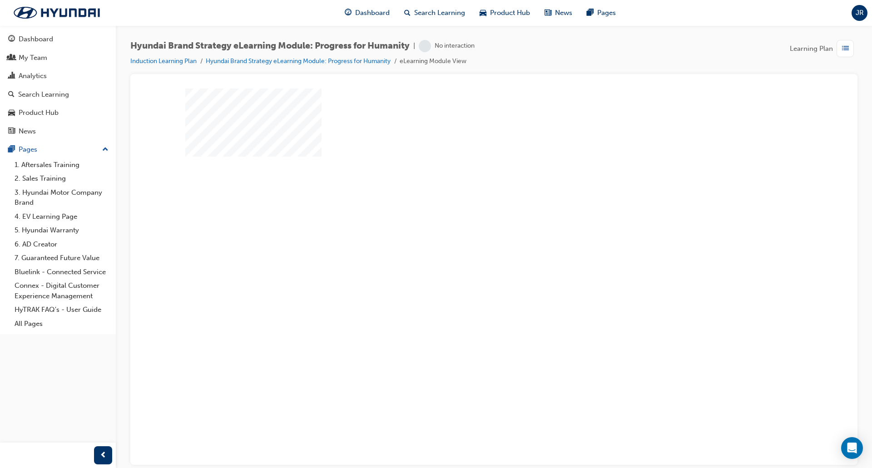
click at [468, 225] on div "play" at bounding box center [468, 225] width 0 height 0
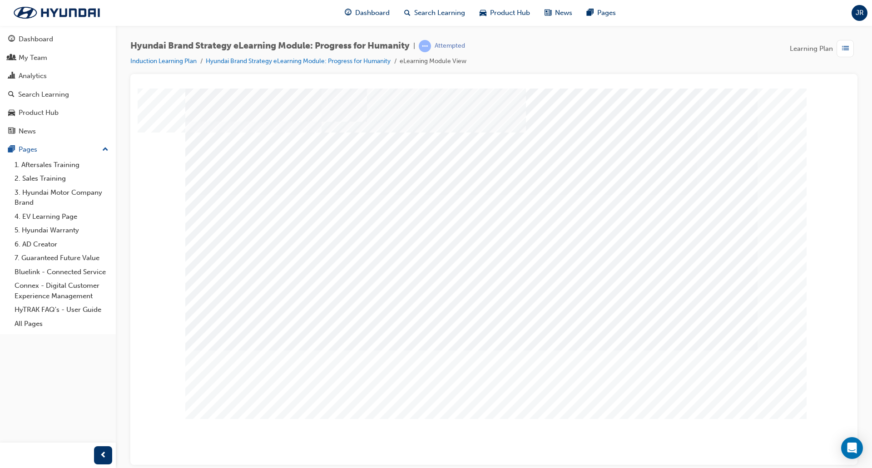
drag, startPoint x: 766, startPoint y: 382, endPoint x: 754, endPoint y: 374, distance: 14.6
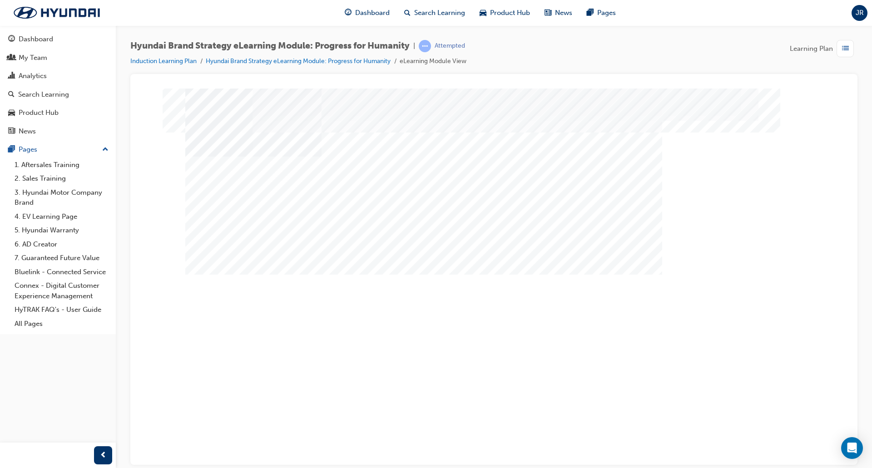
drag, startPoint x: 252, startPoint y: 284, endPoint x: 255, endPoint y: 288, distance: 5.1
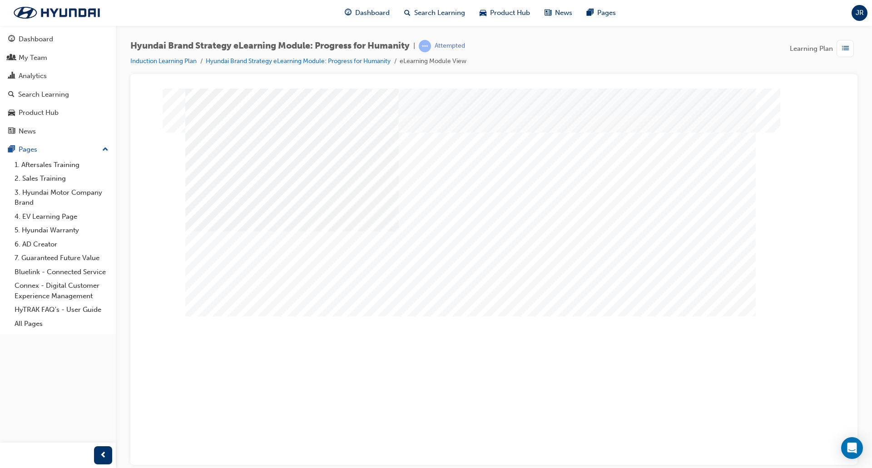
drag, startPoint x: 433, startPoint y: 239, endPoint x: 459, endPoint y: 238, distance: 26.4
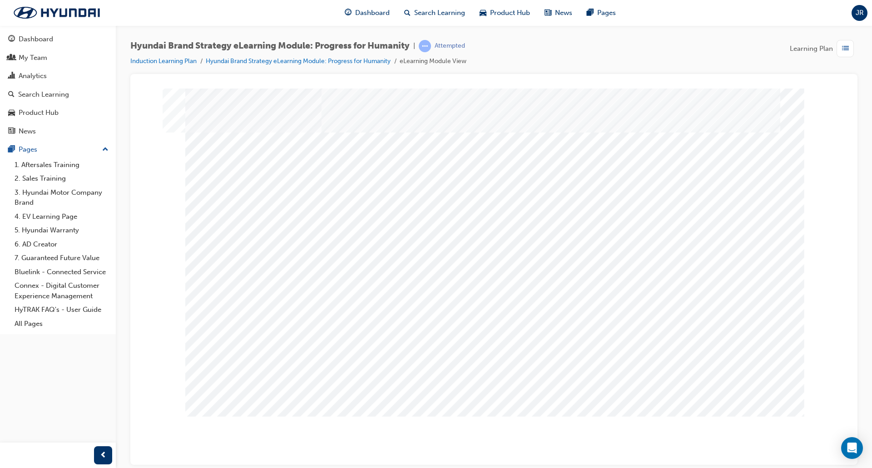
drag, startPoint x: 748, startPoint y: 369, endPoint x: 750, endPoint y: 376, distance: 7.3
click at [749, 371] on div "Content Image Right" at bounding box center [493, 251] width 617 height 327
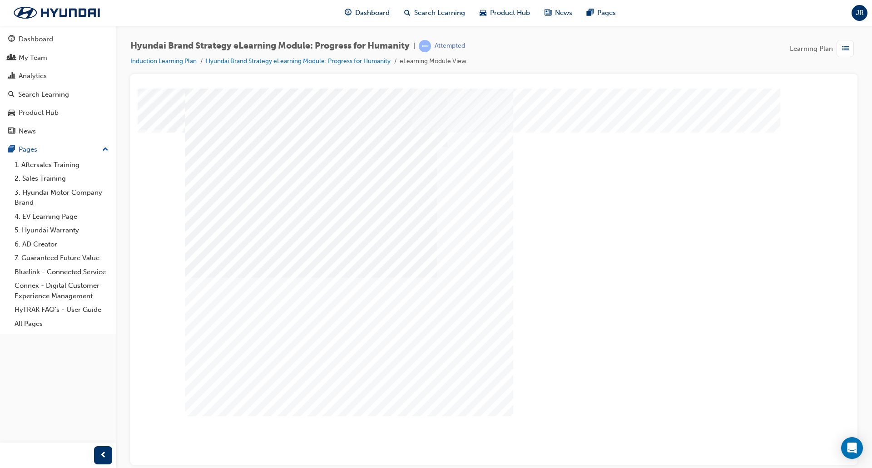
drag, startPoint x: 369, startPoint y: 379, endPoint x: 388, endPoint y: 378, distance: 19.1
drag, startPoint x: 407, startPoint y: 376, endPoint x: 419, endPoint y: 376, distance: 11.8
click at [415, 376] on div "multistate" at bounding box center [493, 251] width 617 height 327
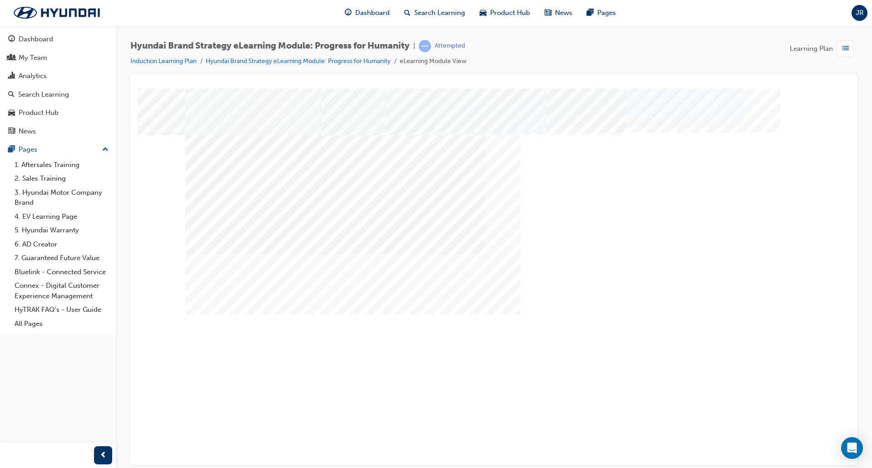
drag, startPoint x: 419, startPoint y: 376, endPoint x: 469, endPoint y: 378, distance: 50.0
drag, startPoint x: 567, startPoint y: 379, endPoint x: 573, endPoint y: 379, distance: 5.4
drag, startPoint x: 624, startPoint y: 378, endPoint x: 658, endPoint y: 392, distance: 37.0
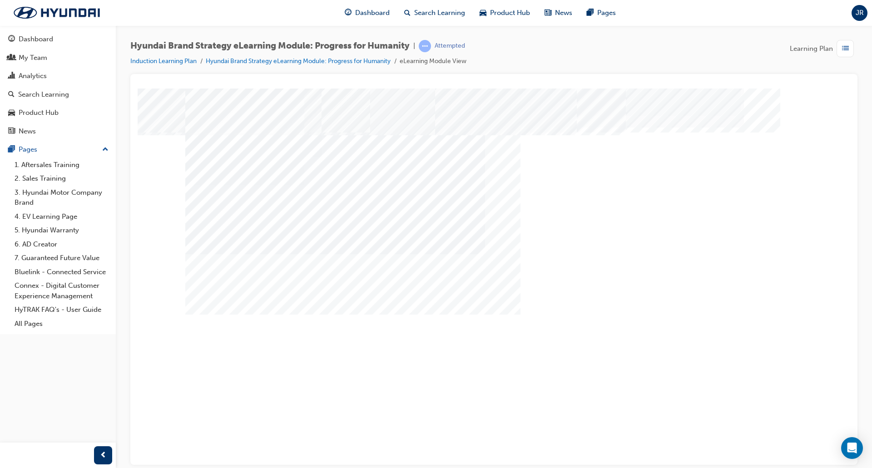
drag, startPoint x: 391, startPoint y: 271, endPoint x: 397, endPoint y: 273, distance: 6.3
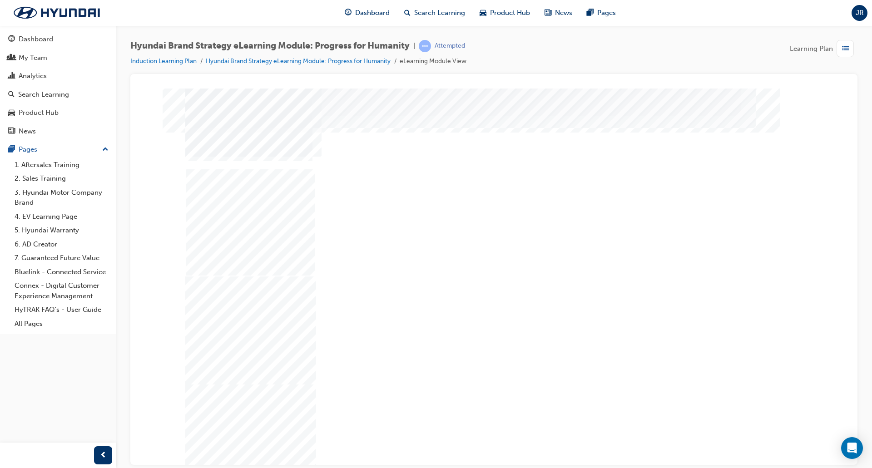
drag, startPoint x: 448, startPoint y: 314, endPoint x: 541, endPoint y: 318, distance: 92.7
drag, startPoint x: 604, startPoint y: 319, endPoint x: 630, endPoint y: 335, distance: 30.8
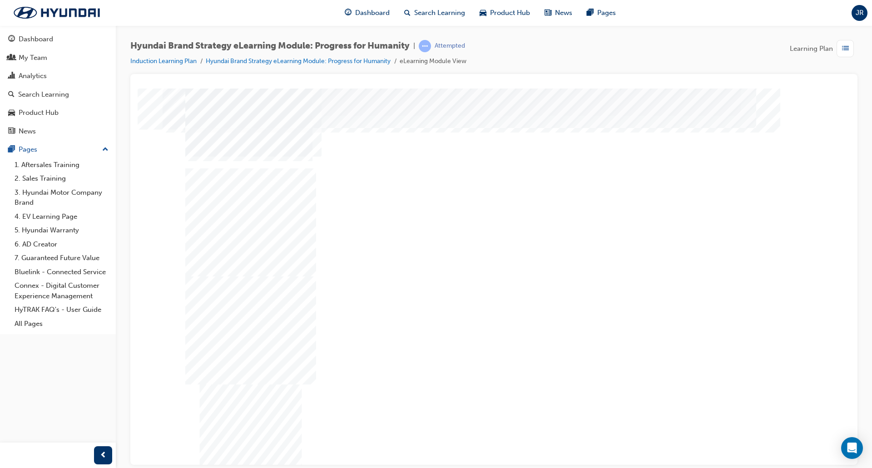
click at [249, 463] on div "Next Trigger this button to go to the next slide" at bounding box center [217, 473] width 64 height 20
drag, startPoint x: 360, startPoint y: 308, endPoint x: 376, endPoint y: 308, distance: 15.4
drag, startPoint x: 481, startPoint y: 308, endPoint x: 549, endPoint y: 314, distance: 68.3
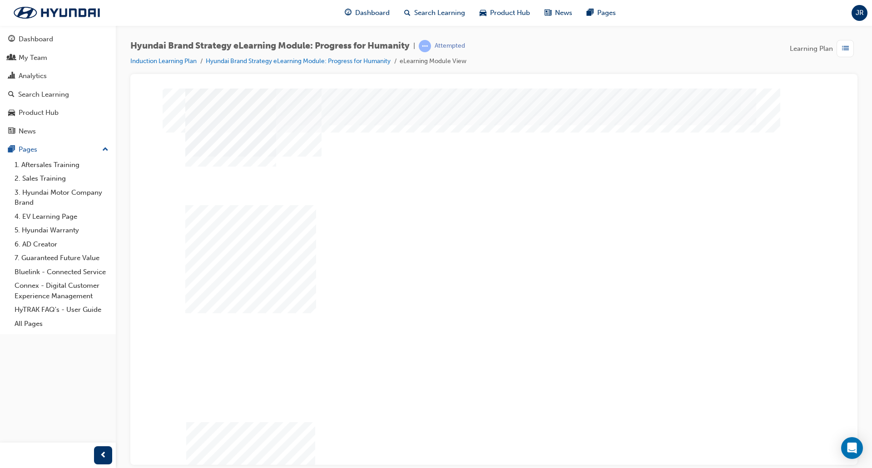
drag, startPoint x: 646, startPoint y: 314, endPoint x: 666, endPoint y: 343, distance: 34.4
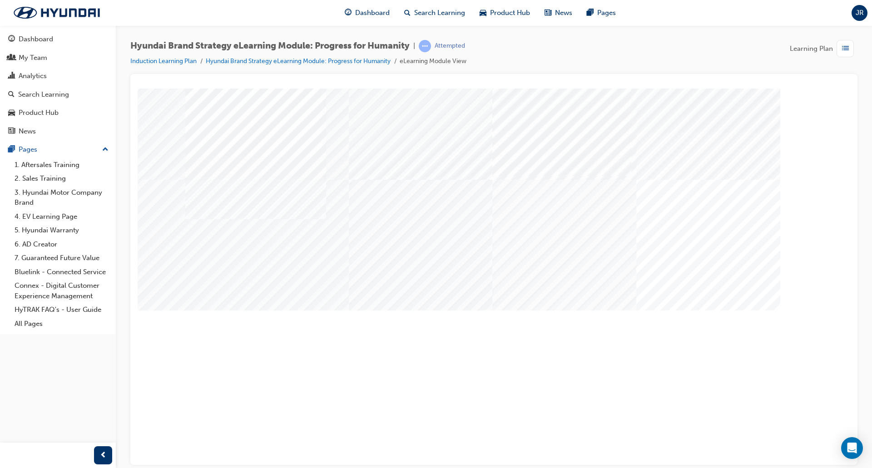
drag, startPoint x: 429, startPoint y: 336, endPoint x: 555, endPoint y: 340, distance: 125.3
drag, startPoint x: 558, startPoint y: 340, endPoint x: 656, endPoint y: 342, distance: 98.1
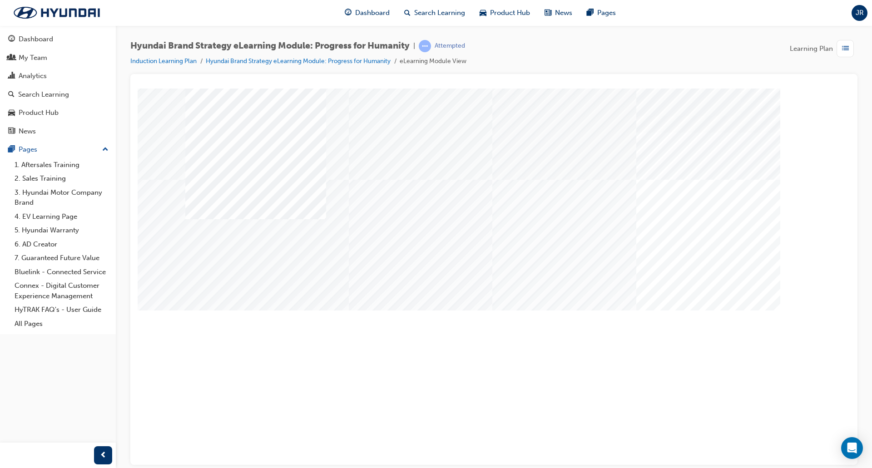
drag, startPoint x: 350, startPoint y: 375, endPoint x: 446, endPoint y: 373, distance: 95.4
drag, startPoint x: 481, startPoint y: 374, endPoint x: 551, endPoint y: 376, distance: 69.9
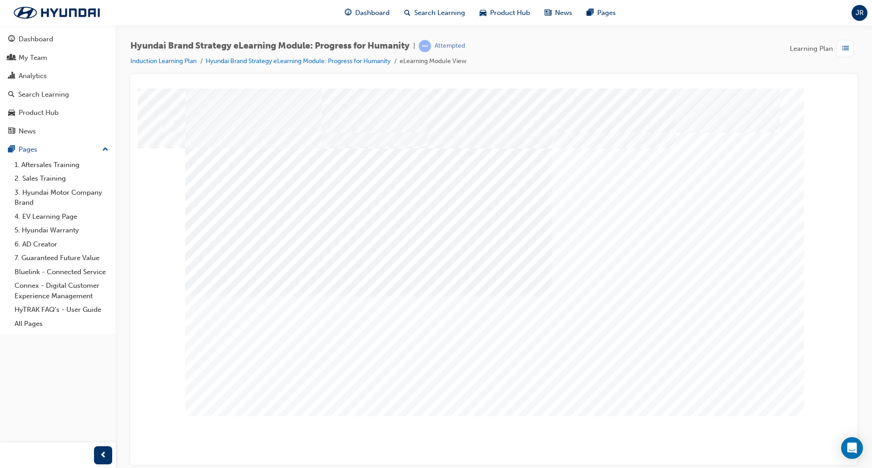
click at [729, 380] on div "Content Image Right" at bounding box center [493, 251] width 617 height 327
drag, startPoint x: 434, startPoint y: 246, endPoint x: 458, endPoint y: 302, distance: 60.4
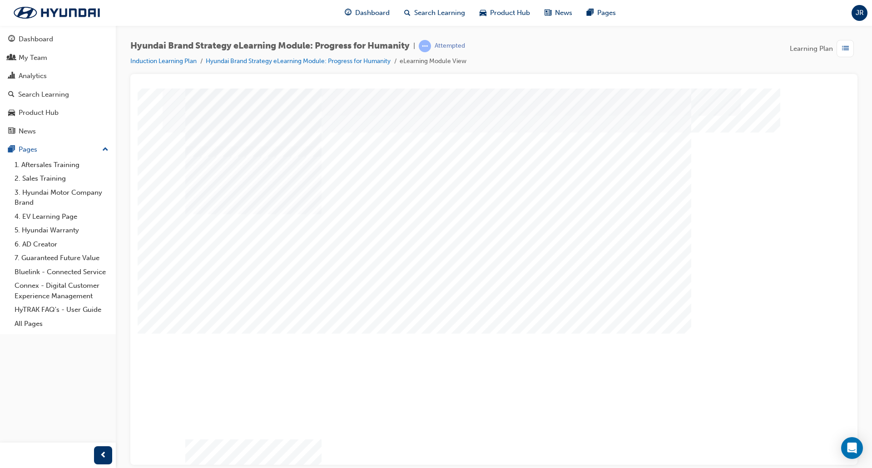
drag, startPoint x: 457, startPoint y: 317, endPoint x: 449, endPoint y: 333, distance: 18.5
drag, startPoint x: 462, startPoint y: 214, endPoint x: 458, endPoint y: 229, distance: 15.4
drag, startPoint x: 432, startPoint y: 309, endPoint x: 442, endPoint y: 347, distance: 39.0
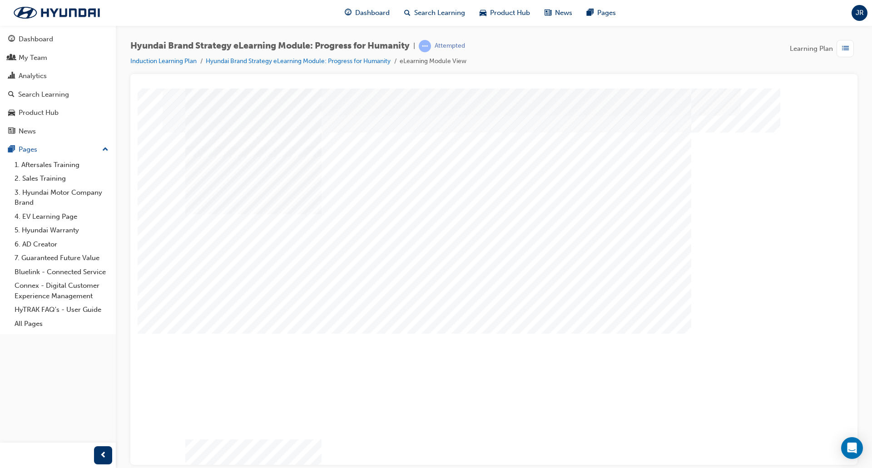
click at [249, 463] on div "Next Trigger this button to go to the next slide" at bounding box center [217, 473] width 64 height 20
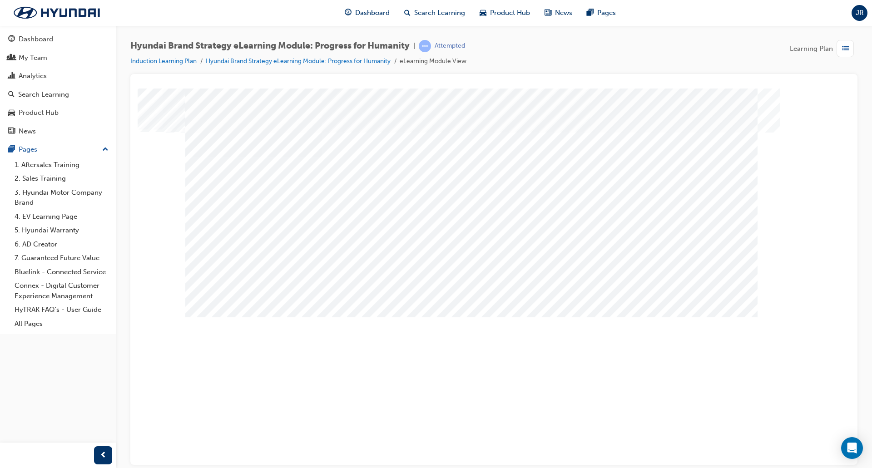
drag, startPoint x: 361, startPoint y: 302, endPoint x: 378, endPoint y: 302, distance: 16.8
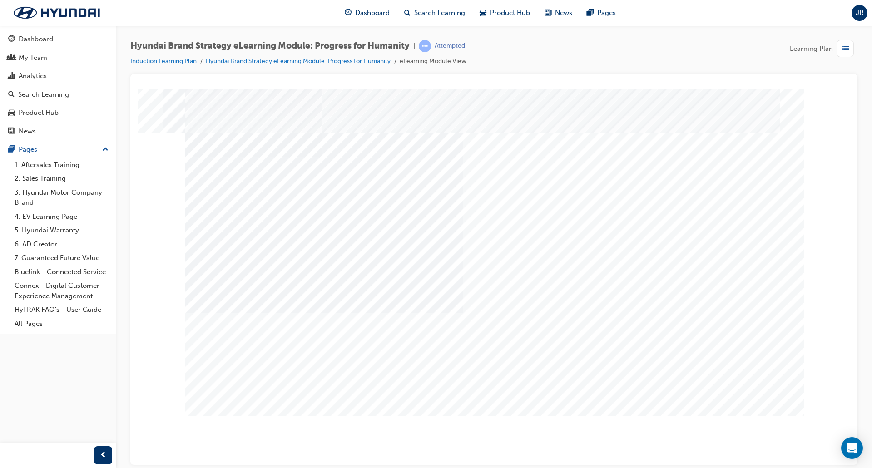
drag, startPoint x: 387, startPoint y: 368, endPoint x: 503, endPoint y: 370, distance: 115.8
drag, startPoint x: 513, startPoint y: 370, endPoint x: 577, endPoint y: 372, distance: 64.1
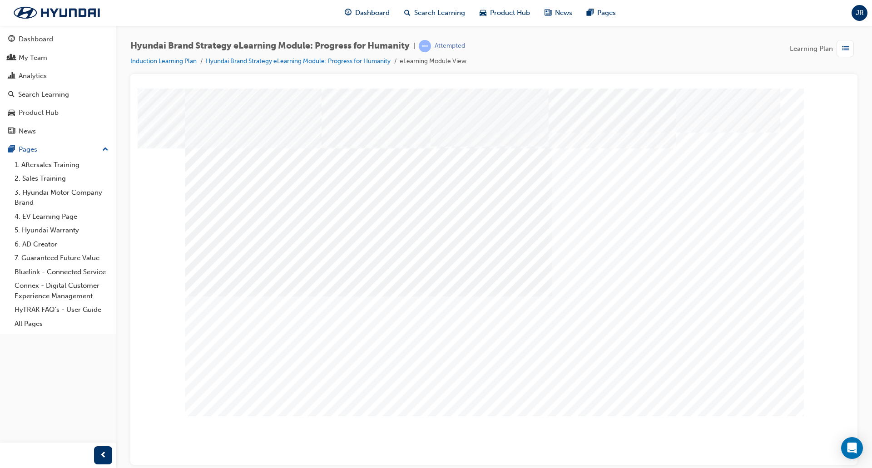
drag, startPoint x: 616, startPoint y: 372, endPoint x: 624, endPoint y: 375, distance: 8.3
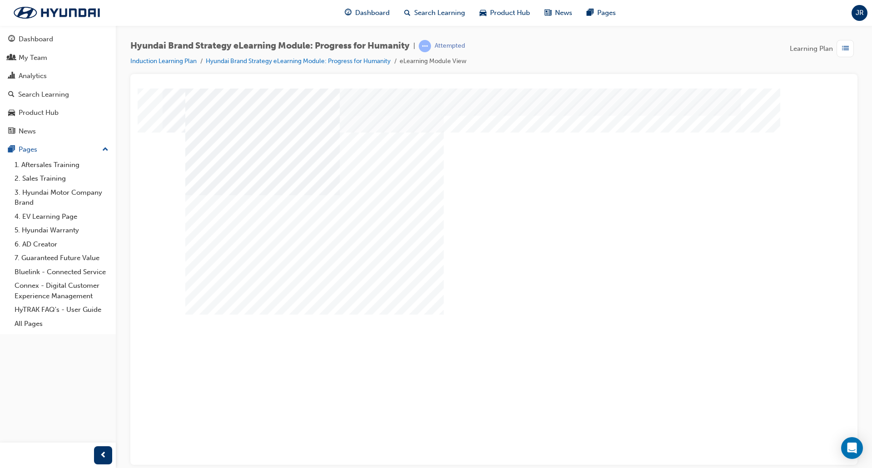
drag, startPoint x: 380, startPoint y: 288, endPoint x: 465, endPoint y: 278, distance: 85.9
drag, startPoint x: 467, startPoint y: 278, endPoint x: 492, endPoint y: 280, distance: 25.5
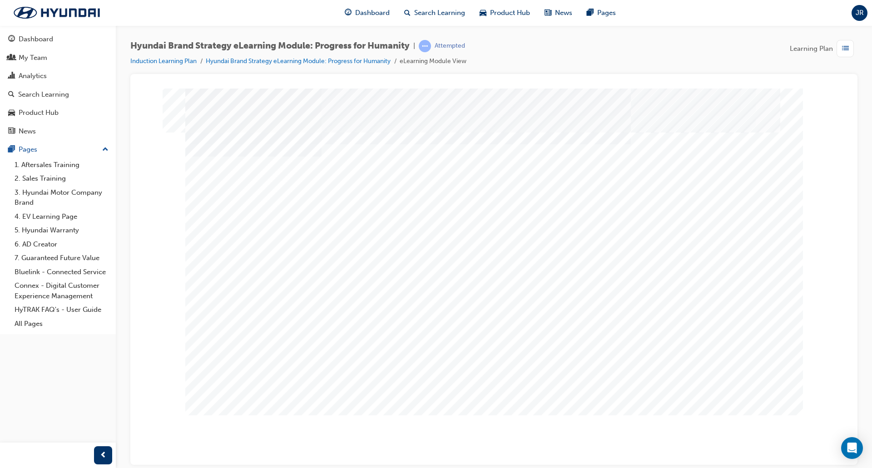
drag, startPoint x: 405, startPoint y: 338, endPoint x: 428, endPoint y: 339, distance: 22.2
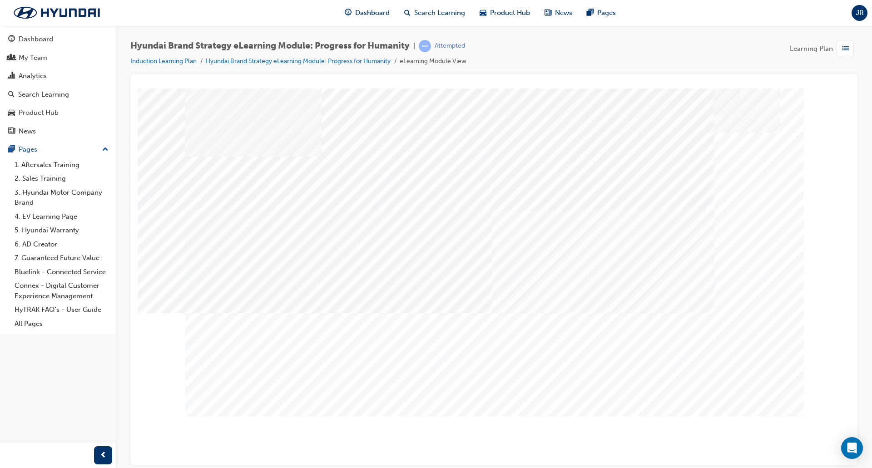
click at [589, 247] on div "Content Image Right" at bounding box center [493, 251] width 617 height 327
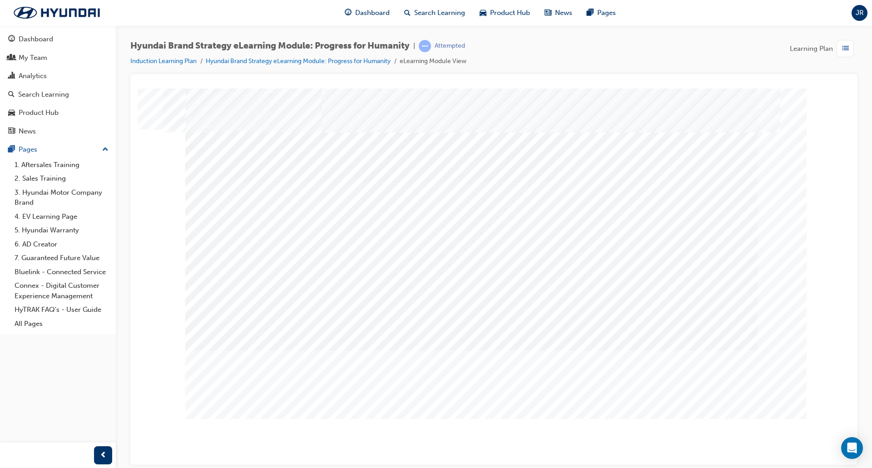
drag, startPoint x: 361, startPoint y: 380, endPoint x: 486, endPoint y: 375, distance: 124.9
drag, startPoint x: 491, startPoint y: 375, endPoint x: 614, endPoint y: 377, distance: 123.5
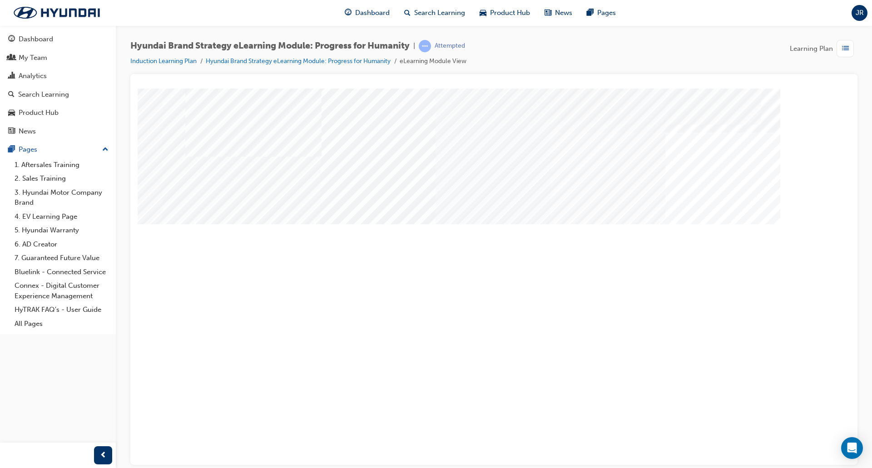
drag, startPoint x: 281, startPoint y: 312, endPoint x: 374, endPoint y: 306, distance: 93.2
drag, startPoint x: 375, startPoint y: 306, endPoint x: 504, endPoint y: 308, distance: 128.5
drag, startPoint x: 504, startPoint y: 308, endPoint x: 596, endPoint y: 310, distance: 91.7
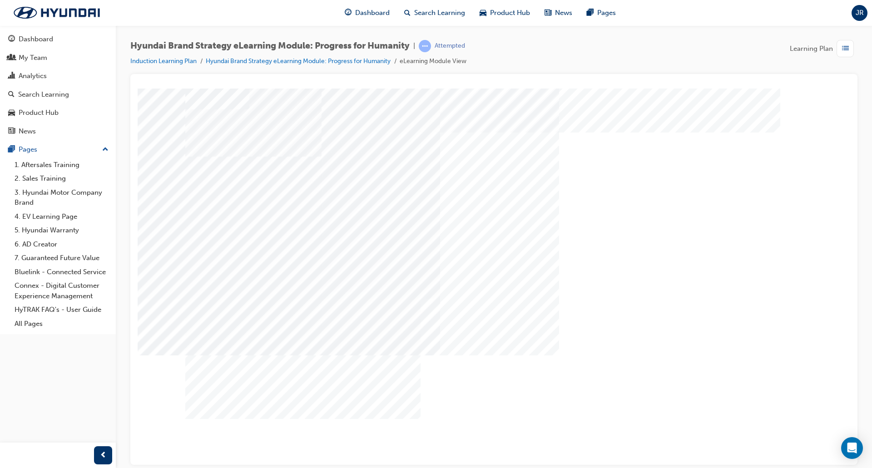
drag, startPoint x: 604, startPoint y: 380, endPoint x: 617, endPoint y: 376, distance: 13.2
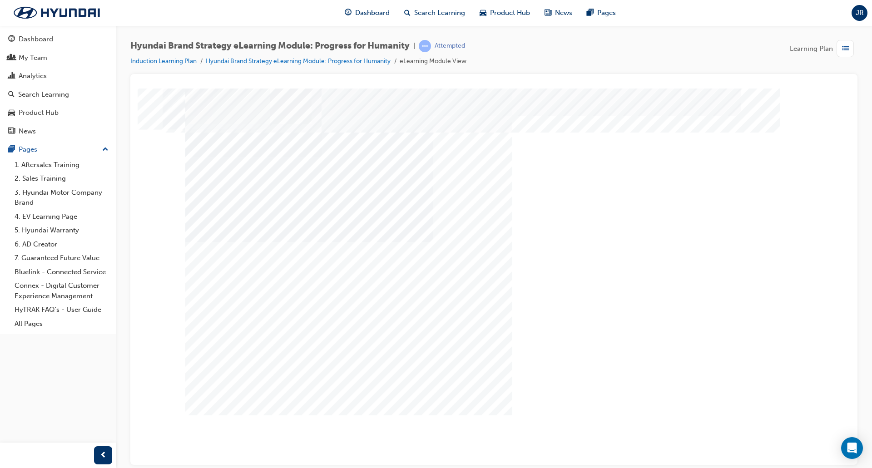
drag, startPoint x: 740, startPoint y: 375, endPoint x: 737, endPoint y: 379, distance: 5.5
drag, startPoint x: 338, startPoint y: 233, endPoint x: 402, endPoint y: 241, distance: 64.0
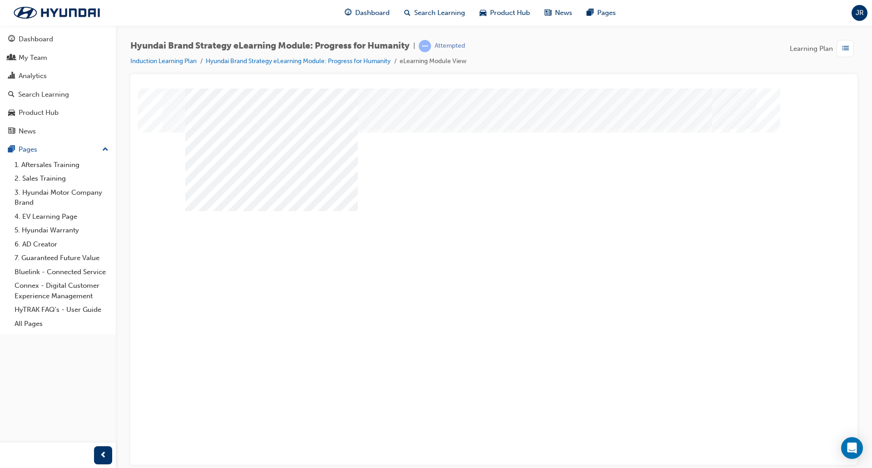
drag, startPoint x: 344, startPoint y: 253, endPoint x: 352, endPoint y: 251, distance: 7.8
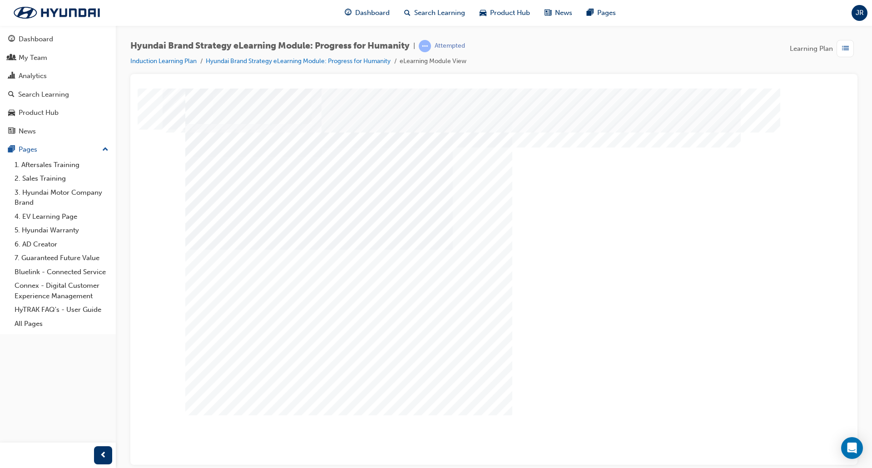
drag, startPoint x: 363, startPoint y: 272, endPoint x: 368, endPoint y: 270, distance: 5.3
drag, startPoint x: 473, startPoint y: 269, endPoint x: 516, endPoint y: 272, distance: 42.8
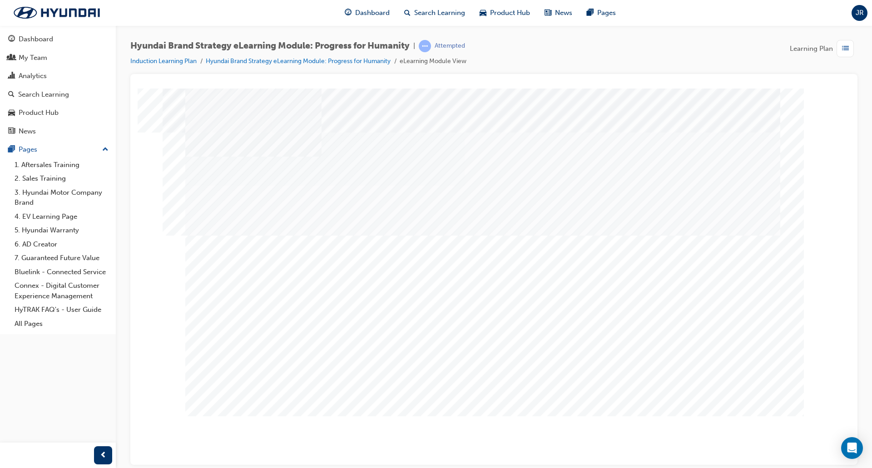
drag, startPoint x: 411, startPoint y: 372, endPoint x: 476, endPoint y: 371, distance: 64.9
click at [475, 371] on div "multistate" at bounding box center [493, 251] width 617 height 327
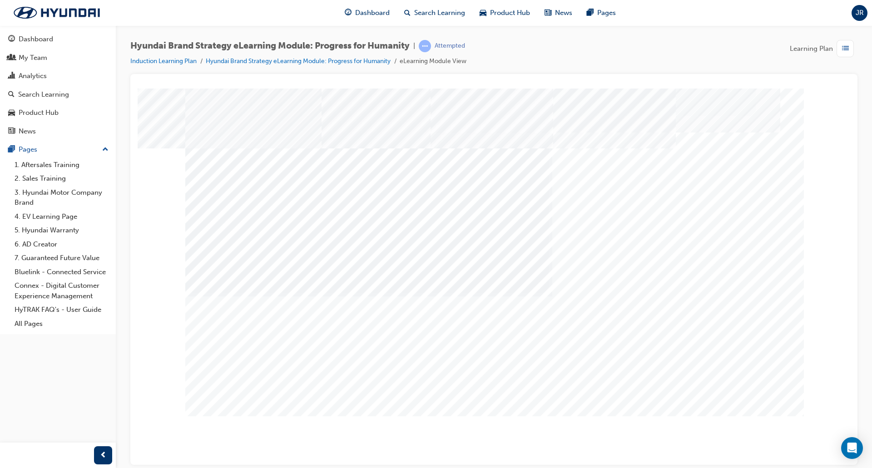
drag, startPoint x: 476, startPoint y: 371, endPoint x: 559, endPoint y: 377, distance: 82.8
drag, startPoint x: 525, startPoint y: 383, endPoint x: 597, endPoint y: 383, distance: 71.3
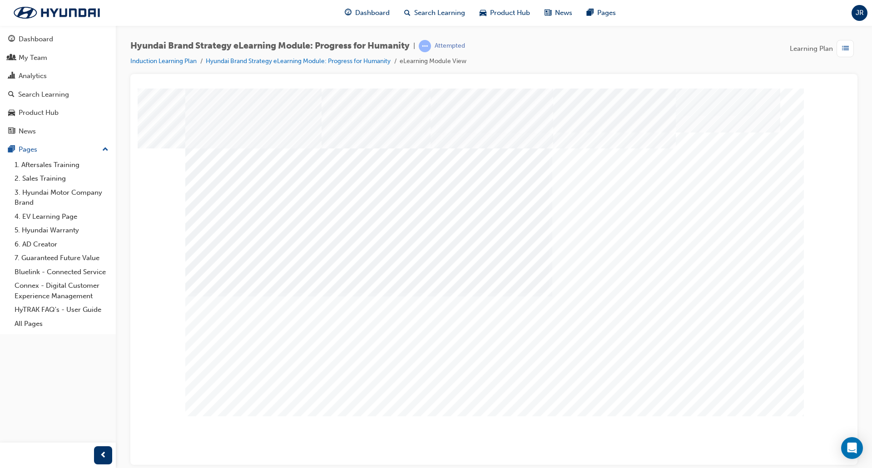
click at [564, 383] on div "multistate" at bounding box center [493, 251] width 617 height 327
drag, startPoint x: 619, startPoint y: 384, endPoint x: 687, endPoint y: 389, distance: 68.7
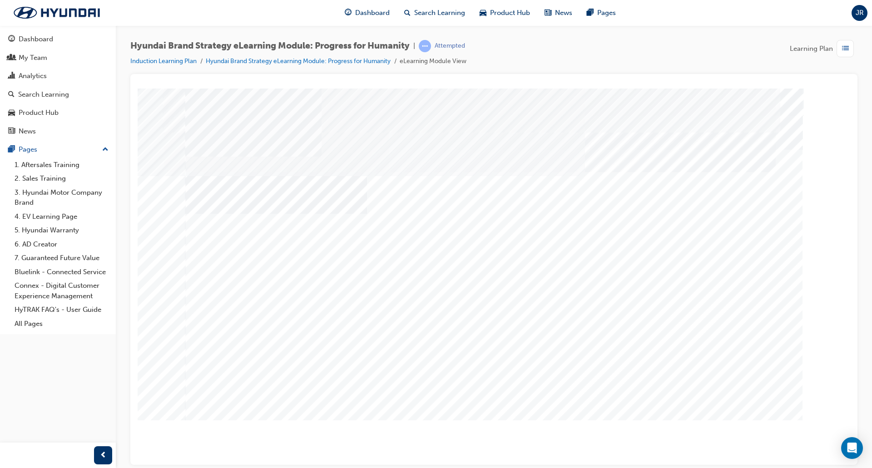
drag, startPoint x: 460, startPoint y: 344, endPoint x: 571, endPoint y: 347, distance: 110.8
drag, startPoint x: 647, startPoint y: 350, endPoint x: 653, endPoint y: 354, distance: 7.1
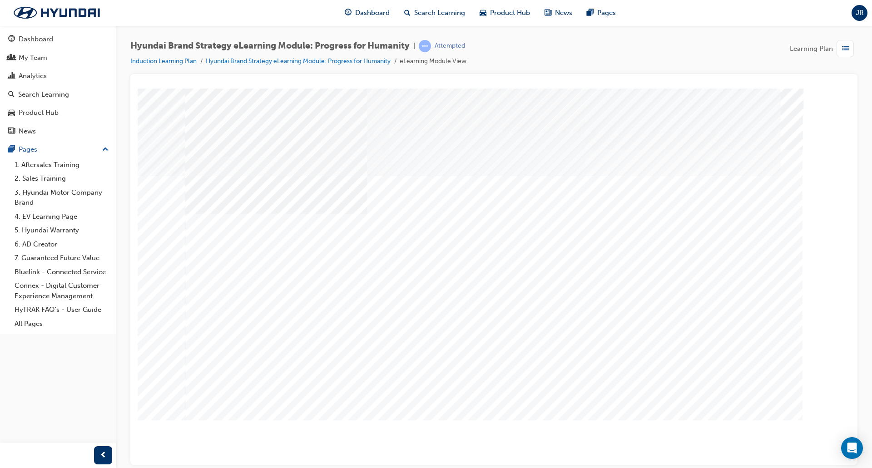
drag, startPoint x: 493, startPoint y: 227, endPoint x: 497, endPoint y: 283, distance: 56.4
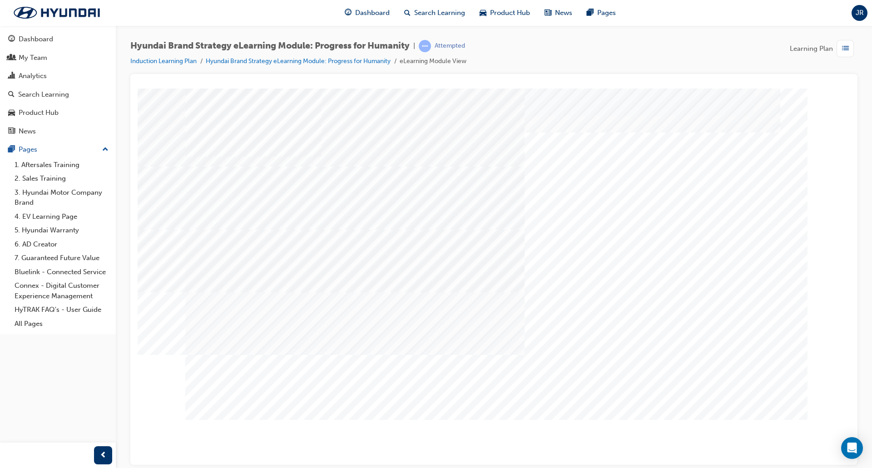
drag, startPoint x: 496, startPoint y: 297, endPoint x: 496, endPoint y: 310, distance: 12.7
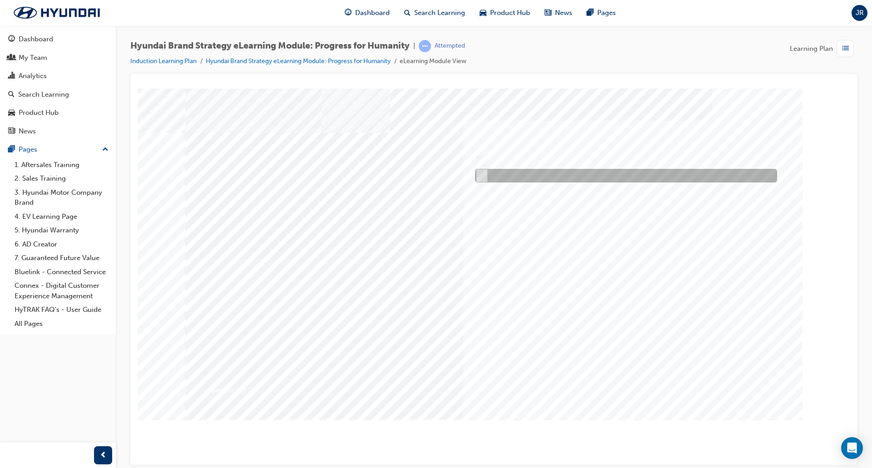
click at [482, 177] on input "False" at bounding box center [480, 176] width 10 height 10
radio input "true"
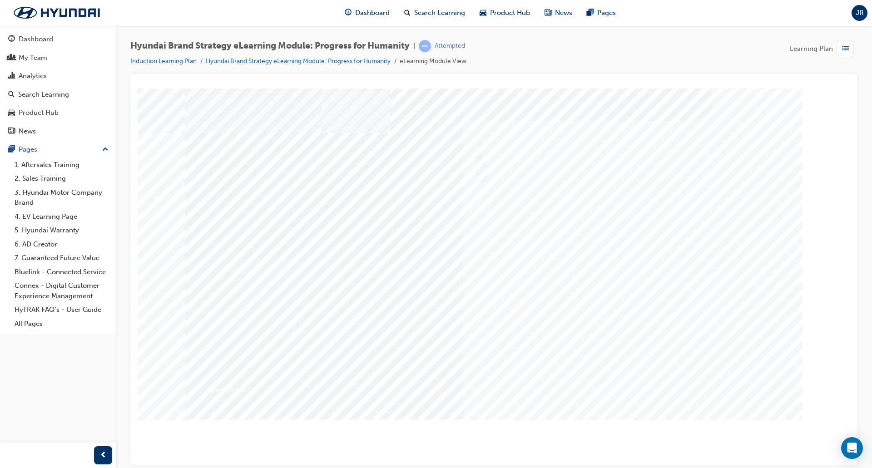
click at [625, 385] on div at bounding box center [493, 251] width 617 height 327
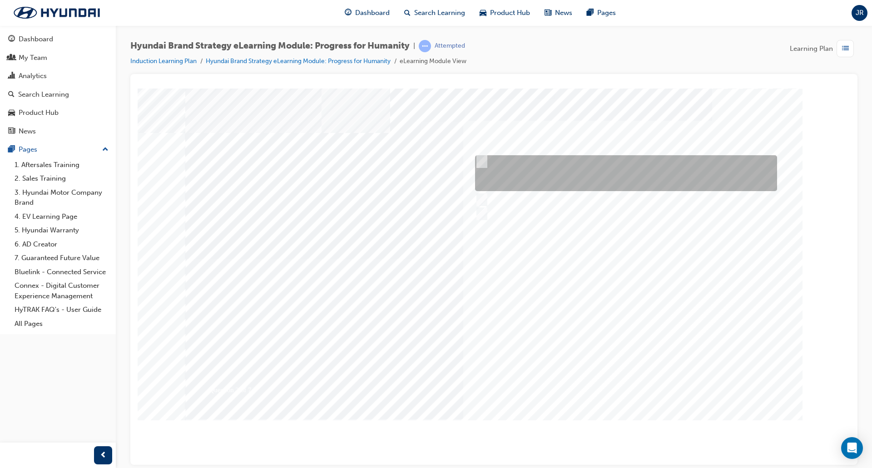
click at [485, 162] on div at bounding box center [624, 173] width 302 height 36
radio input "true"
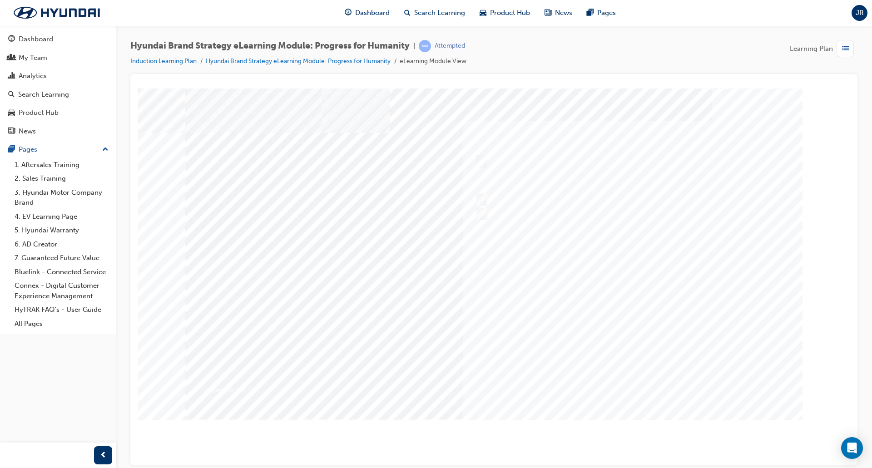
click at [641, 385] on div at bounding box center [493, 251] width 617 height 327
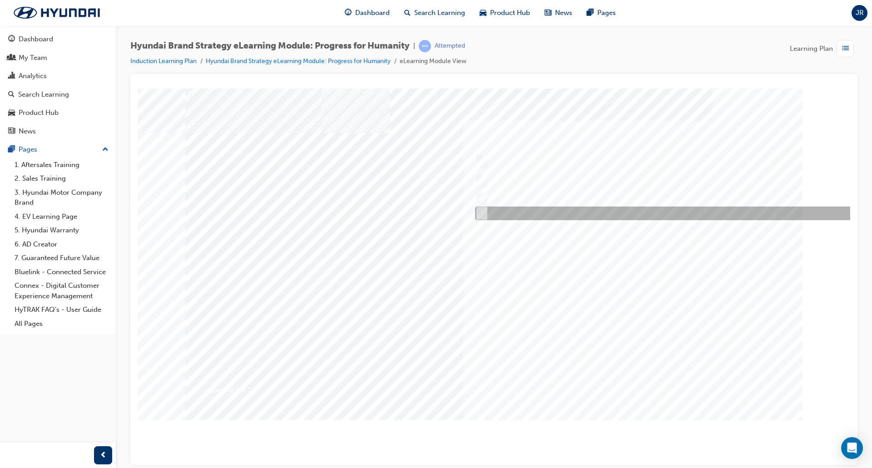
click at [484, 210] on div at bounding box center [669, 214] width 393 height 14
radio input "true"
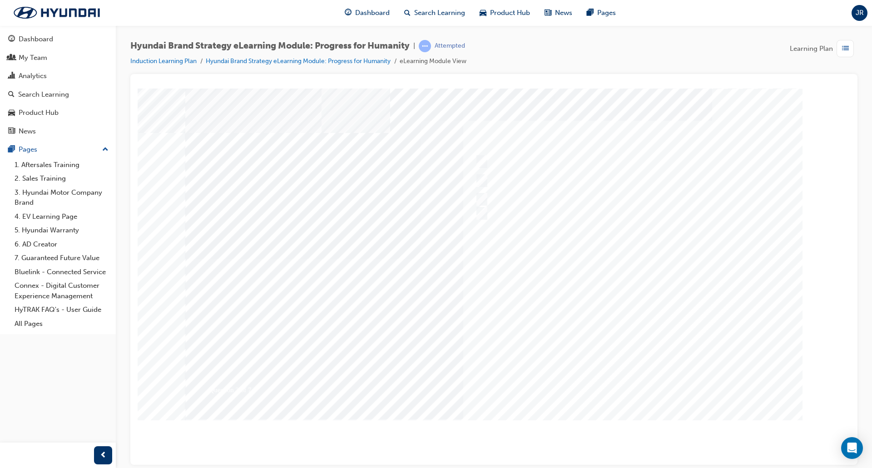
click at [627, 381] on div at bounding box center [493, 251] width 617 height 327
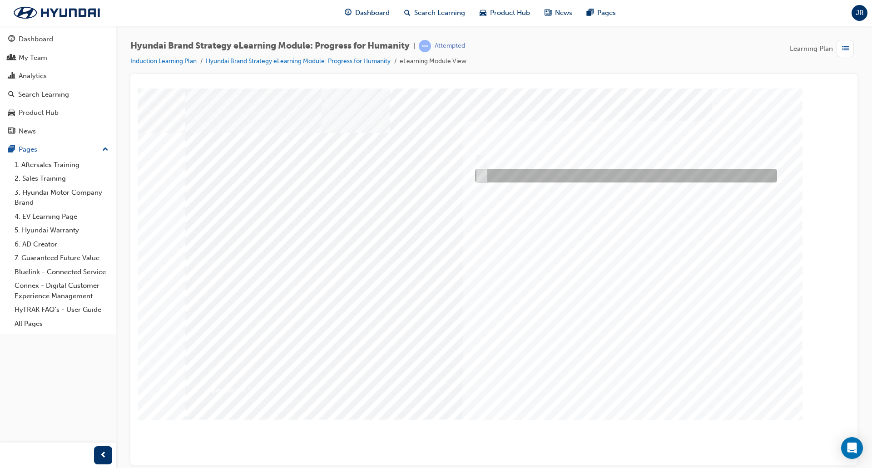
click at [483, 175] on input "False" at bounding box center [480, 176] width 10 height 10
radio input "true"
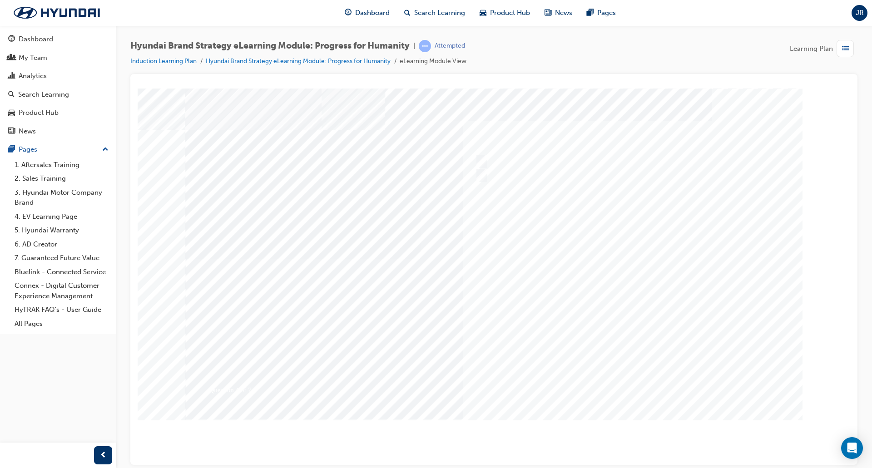
click at [623, 383] on div at bounding box center [493, 251] width 617 height 327
drag, startPoint x: 560, startPoint y: 289, endPoint x: 560, endPoint y: 273, distance: 15.4
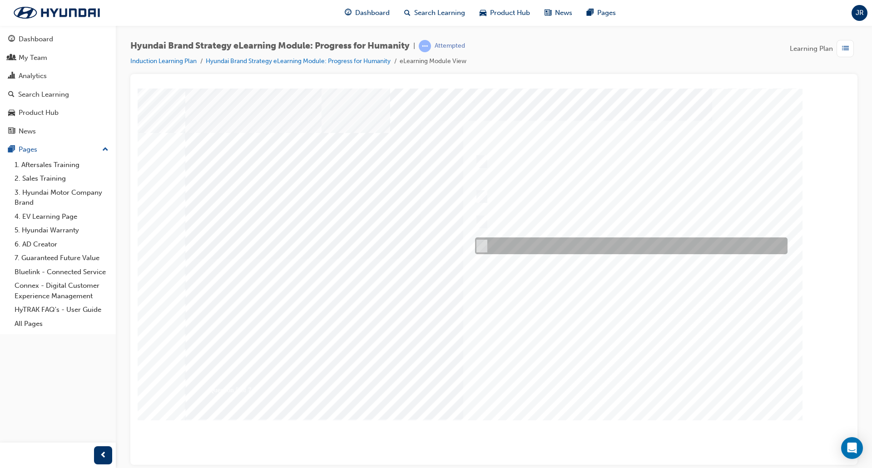
drag, startPoint x: 487, startPoint y: 246, endPoint x: 489, endPoint y: 251, distance: 6.1
click at [487, 246] on div at bounding box center [629, 245] width 312 height 17
radio input "true"
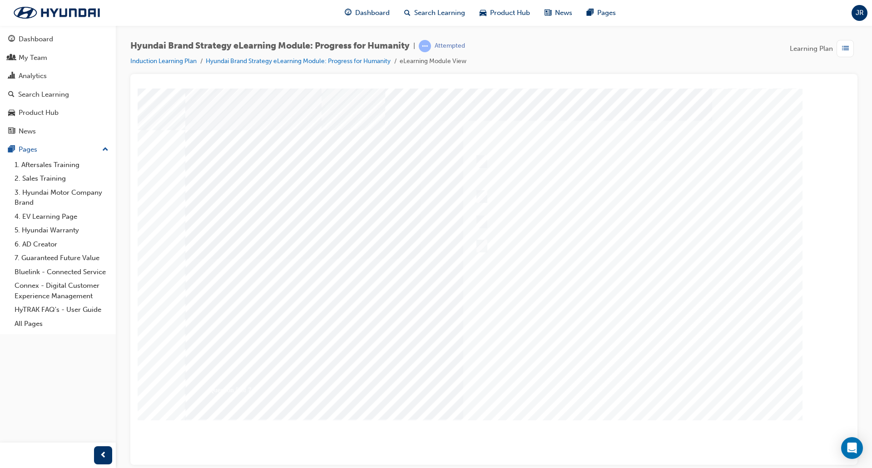
click at [633, 387] on div at bounding box center [493, 251] width 617 height 327
click at [484, 174] on div at bounding box center [493, 251] width 617 height 327
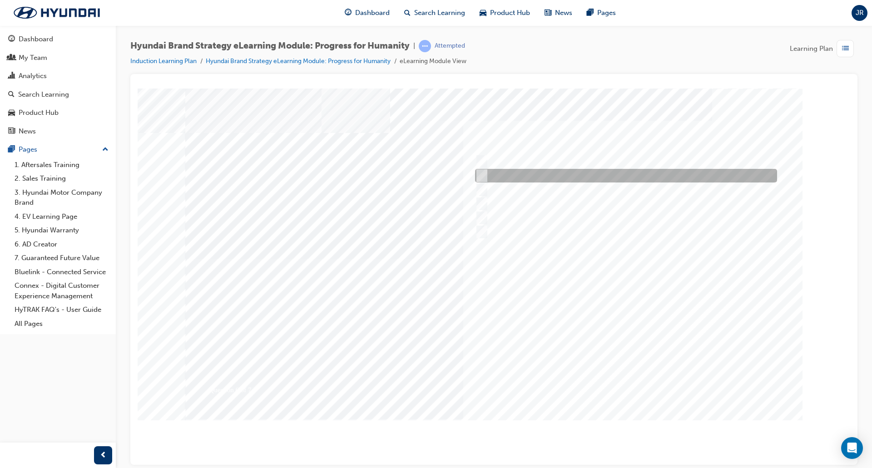
click at [480, 173] on input "Maximised Sportiness" at bounding box center [480, 176] width 10 height 10
radio input "true"
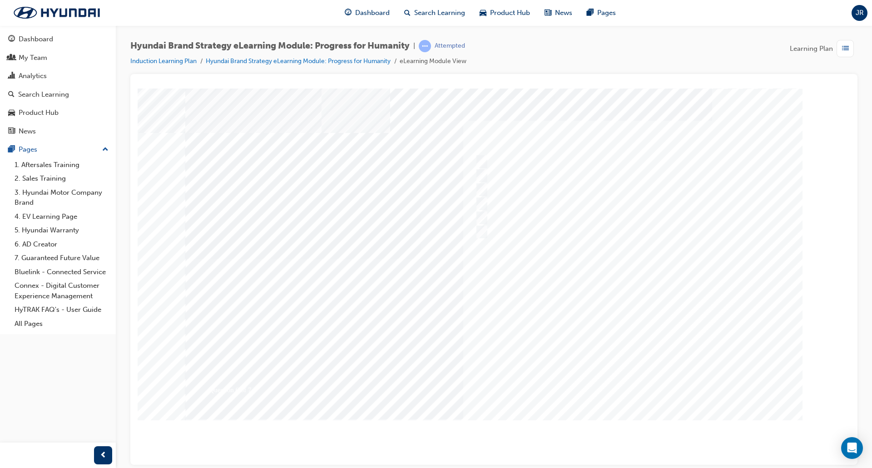
click at [634, 383] on div at bounding box center [493, 251] width 617 height 327
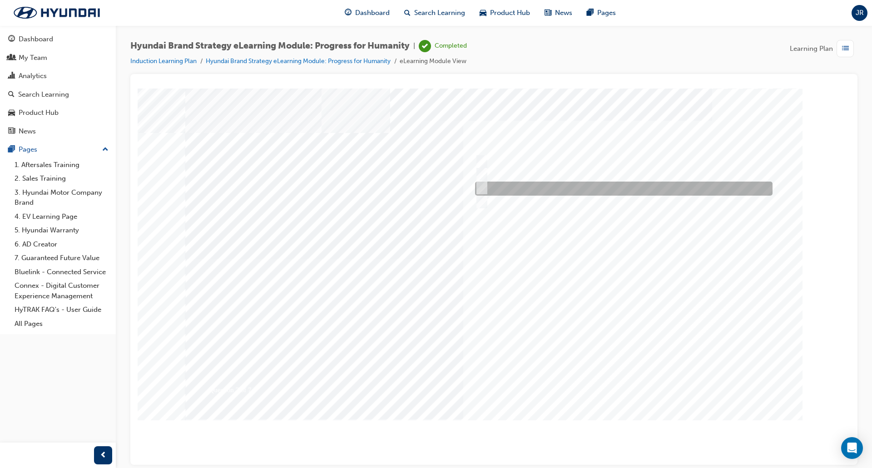
click at [482, 185] on input "Clean Mobility, Connected Mobility, Freedom in Mobility." at bounding box center [480, 188] width 10 height 10
radio input "true"
click at [631, 381] on div at bounding box center [493, 251] width 617 height 327
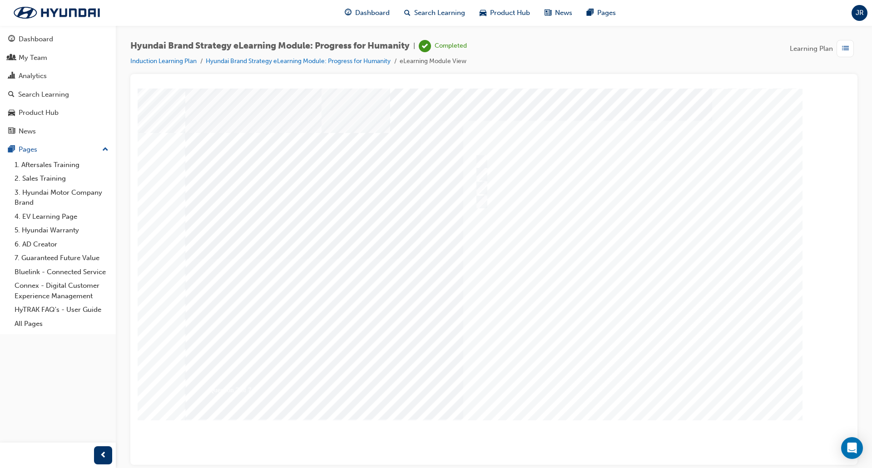
click at [470, 92] on div "7 7 100% 1 Congratulations, you passed the quiz!" at bounding box center [493, 92] width 705 height 0
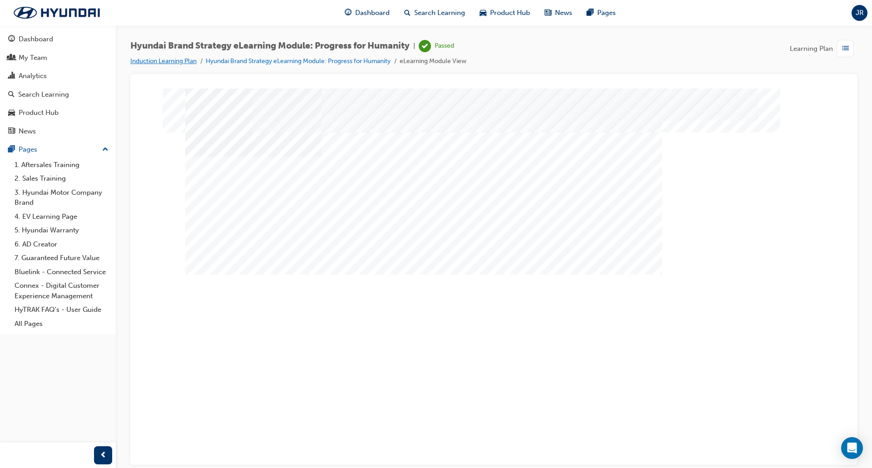
click at [183, 59] on link "Induction Learning Plan" at bounding box center [163, 61] width 66 height 8
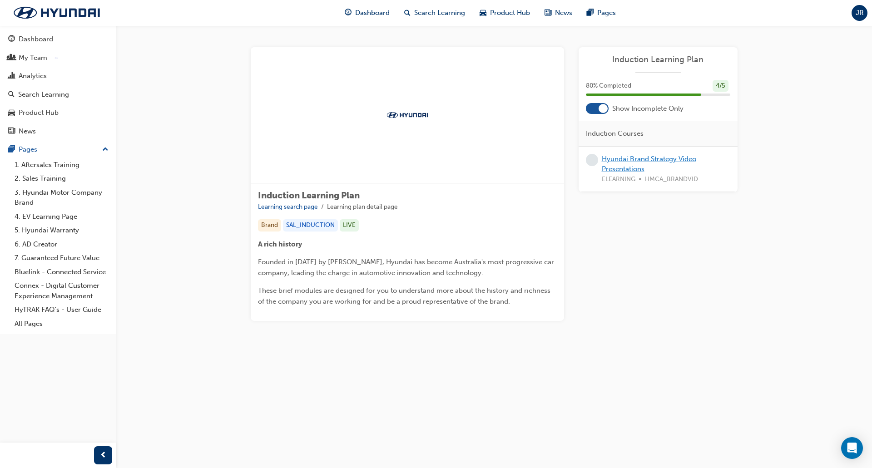
click at [636, 166] on link "Hyundai Brand Strategy Video Presentations" at bounding box center [648, 164] width 94 height 19
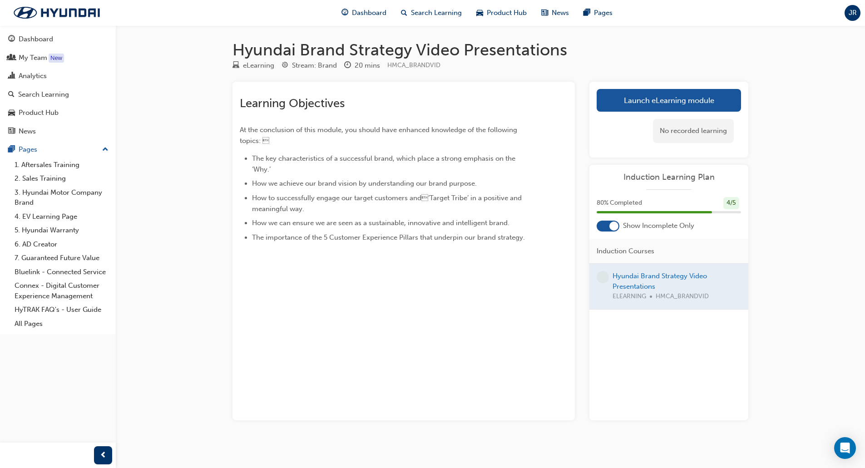
click at [653, 279] on div at bounding box center [668, 286] width 159 height 45
click at [637, 280] on div at bounding box center [668, 286] width 159 height 45
click at [656, 102] on link "Launch eLearning module" at bounding box center [669, 100] width 144 height 23
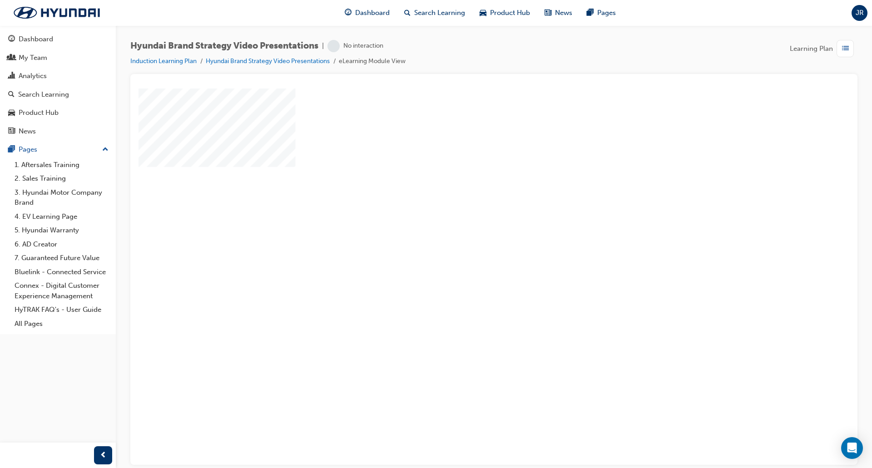
click at [463, 246] on div "play" at bounding box center [463, 246] width 0 height 0
